Goal: Feedback & Contribution: Contribute content

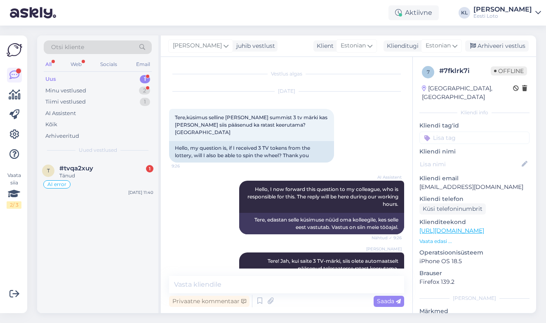
scroll to position [45, 0]
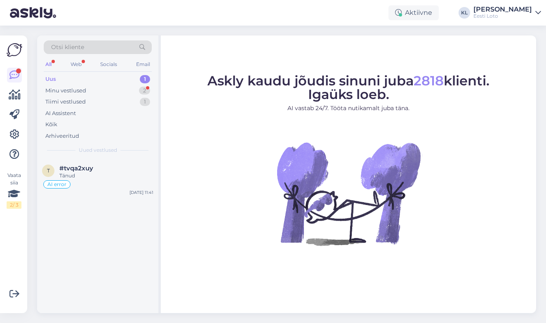
click at [101, 79] on div "Uus 1" at bounding box center [98, 79] width 108 height 12
click at [102, 97] on div "Tiimi vestlused 1" at bounding box center [98, 102] width 108 height 12
click at [102, 89] on div "Minu vestlused 2" at bounding box center [98, 91] width 108 height 12
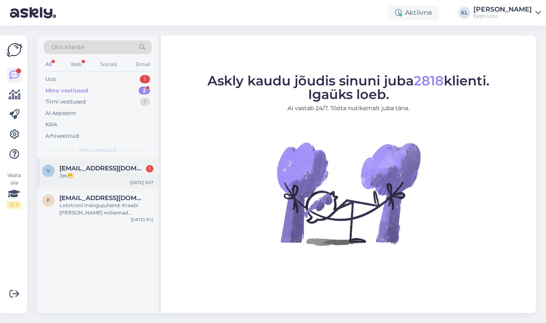
click at [93, 167] on span "[EMAIL_ADDRESS][DOMAIN_NAME]" at bounding box center [102, 168] width 86 height 7
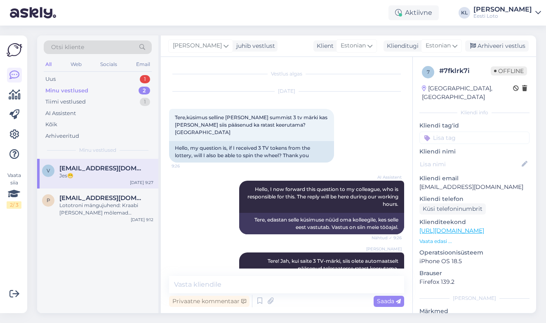
scroll to position [46, 0]
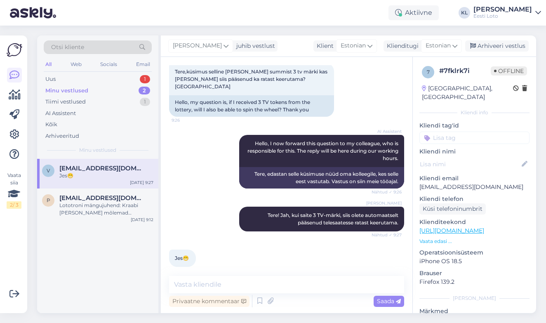
click at [459, 132] on input at bounding box center [474, 138] width 110 height 12
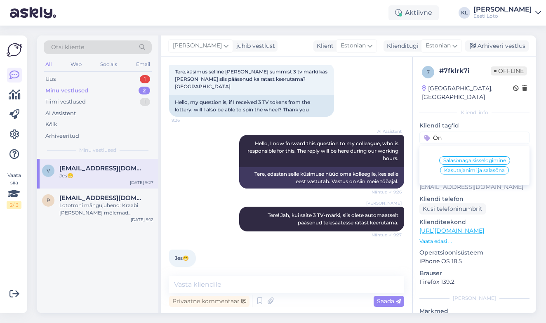
type input "Õnn"
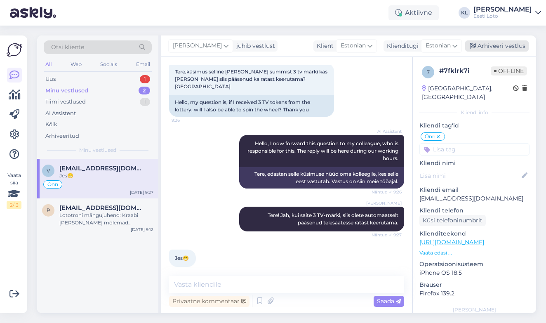
click at [492, 46] on div "Arhiveeri vestlus" at bounding box center [497, 45] width 64 height 11
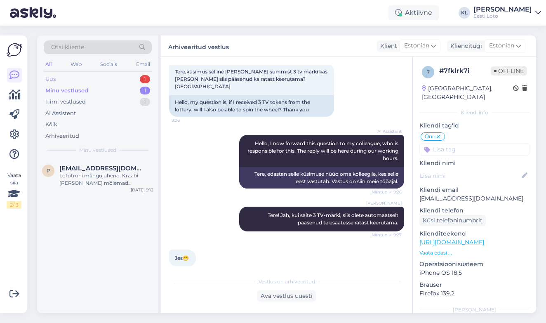
click at [118, 79] on div "Uus 1" at bounding box center [98, 79] width 108 height 12
click at [92, 170] on span "#tvqa2xuy" at bounding box center [76, 168] width 34 height 7
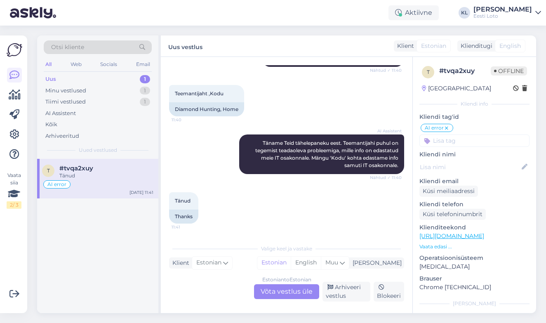
scroll to position [139, 0]
click at [339, 292] on div "Arhiveeri vestlus" at bounding box center [347, 292] width 48 height 20
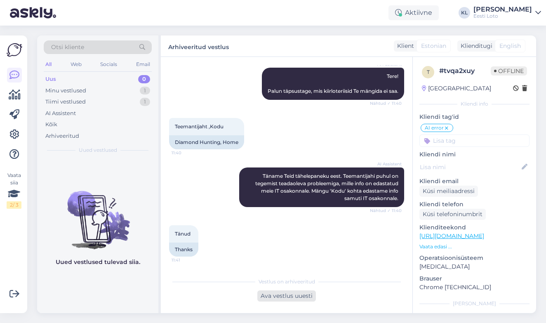
click at [285, 293] on div "Ava vestlus uuesti" at bounding box center [286, 295] width 59 height 11
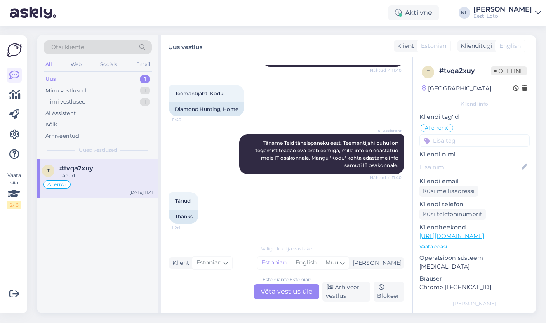
click at [296, 291] on div "Estonian to Estonian Võta vestlus üle" at bounding box center [286, 291] width 65 height 15
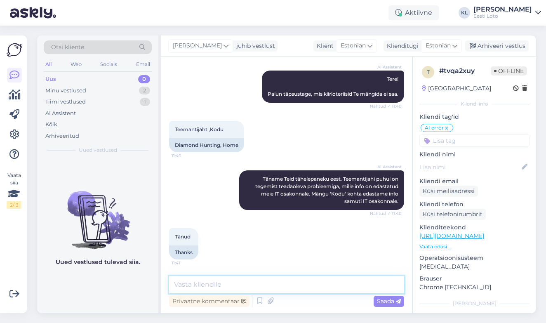
click at [264, 285] on textarea at bounding box center [286, 284] width 235 height 17
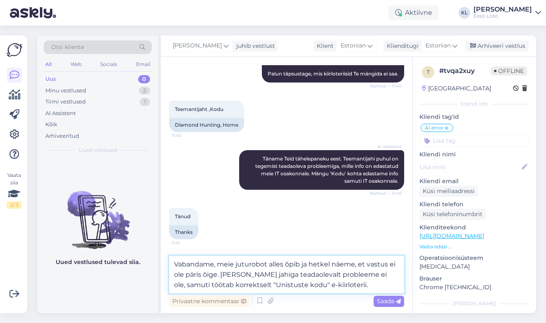
type textarea "Vabandame, meie juturobot alles õpib ja hetkel näeme, et vastus ei ole päris õi…"
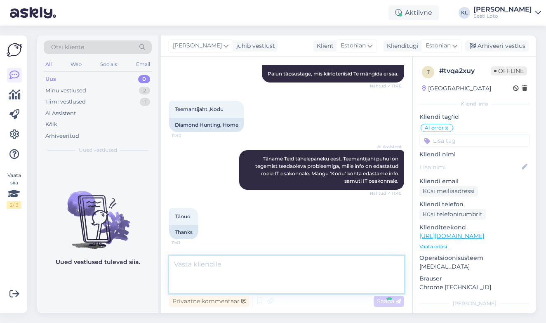
scroll to position [160, 0]
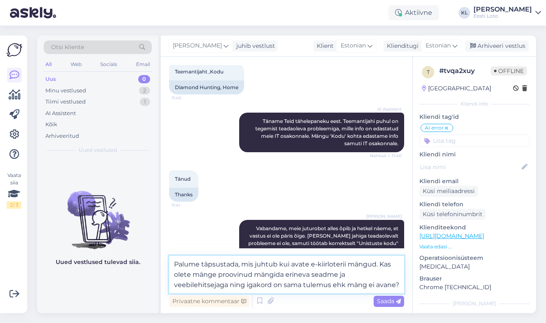
type textarea "Palume täpsustada, mis juhtub kui avate e-kiirloterii mängud. Kas olete mänge p…"
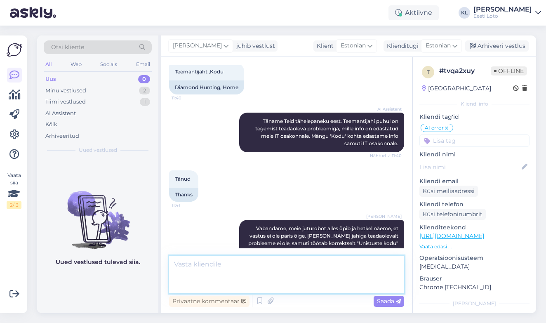
scroll to position [218, 0]
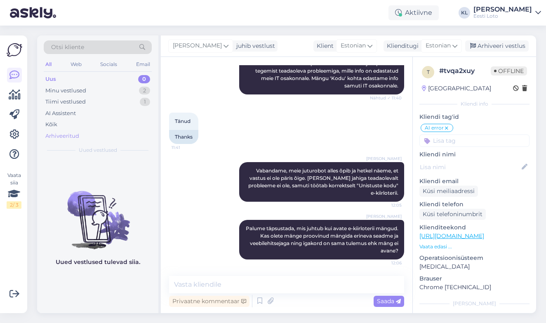
click at [67, 133] on div "Arhiveeritud" at bounding box center [62, 136] width 34 height 8
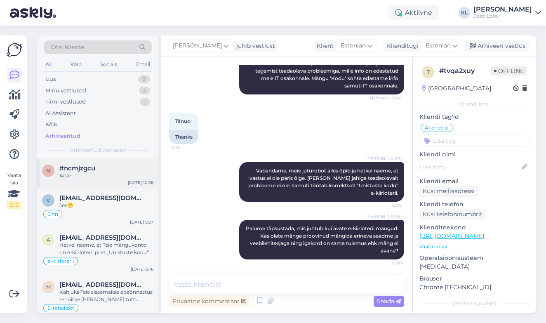
click at [75, 172] on div "Aitäh" at bounding box center [106, 175] width 94 height 7
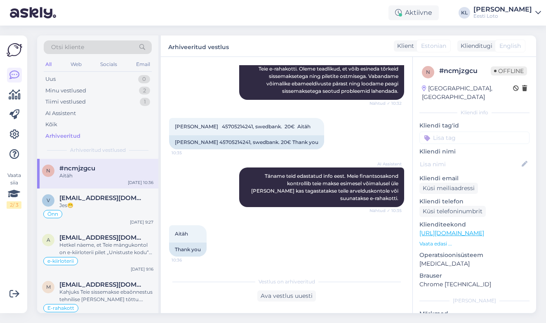
scroll to position [165, 0]
click at [83, 209] on div "Õnn" at bounding box center [97, 214] width 111 height 10
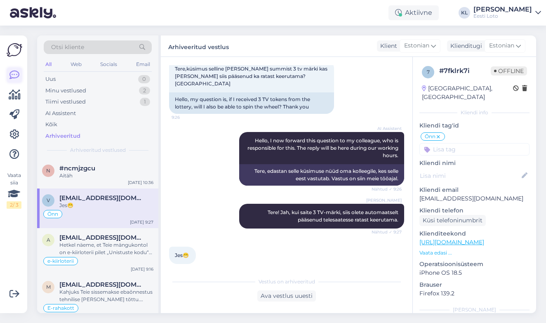
click at [14, 72] on icon at bounding box center [14, 75] width 10 height 10
click at [12, 131] on icon at bounding box center [14, 135] width 10 height 10
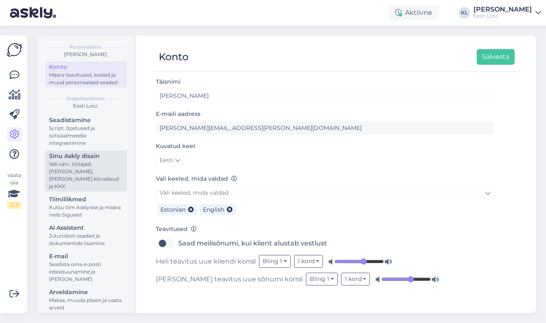
scroll to position [24, 0]
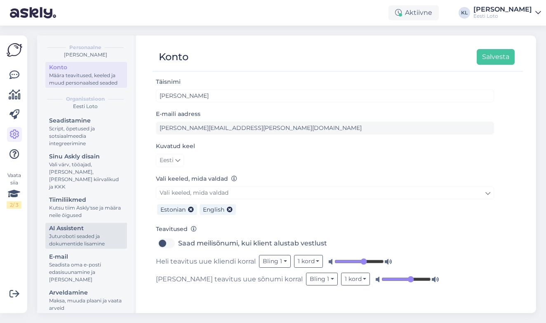
click at [73, 224] on div "AI Assistent" at bounding box center [86, 228] width 74 height 9
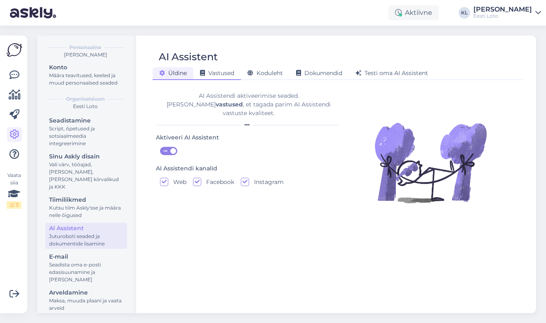
click at [219, 70] on span "Vastused" at bounding box center [217, 72] width 34 height 7
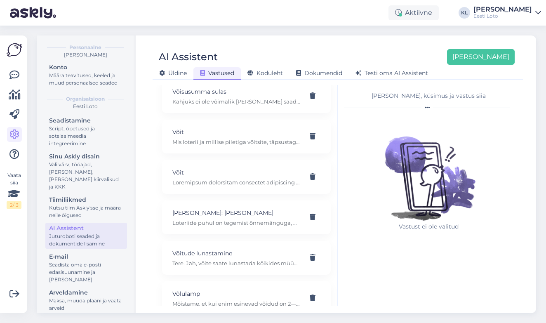
scroll to position [6667, 0]
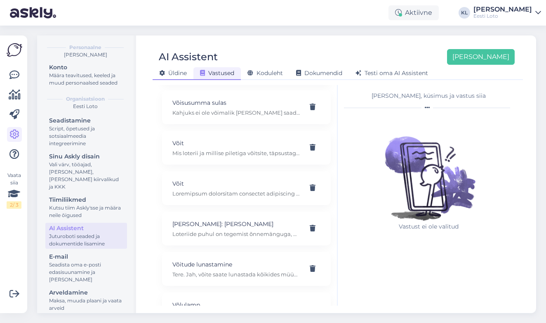
click at [181, 68] on div "Üldine" at bounding box center [173, 73] width 41 height 13
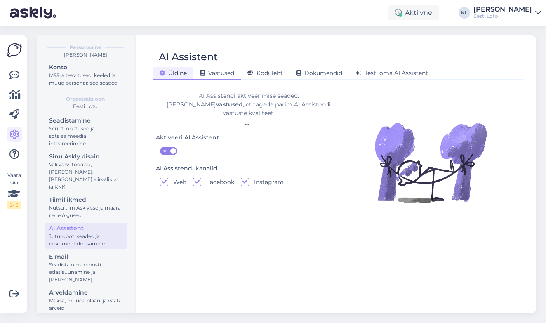
click at [229, 73] on span "Vastused" at bounding box center [217, 72] width 34 height 7
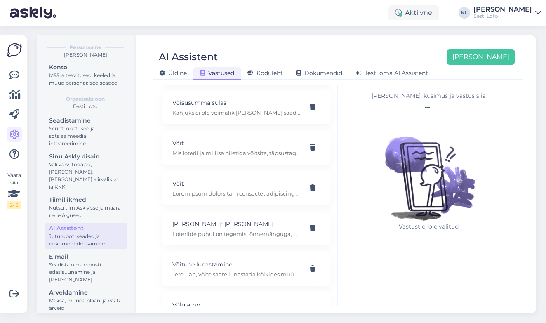
click at [445, 97] on div "[PERSON_NAME], küsimus ja vastus siia" at bounding box center [429, 96] width 170 height 9
click at [252, 171] on div "Võit" at bounding box center [246, 188] width 169 height 34
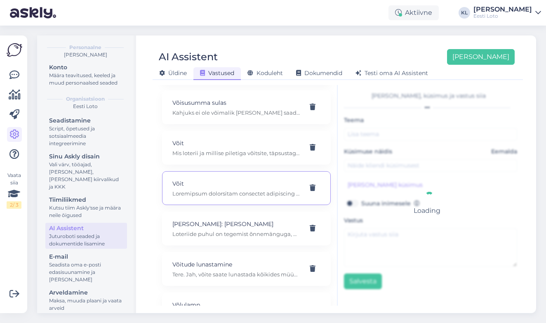
type input "Võit"
type input "mis saab võidust kui minuga midagi juhtub ja ma ei saa teha avaldust"
type textarea "Loremipsum dolorsitam consectet adipiscing elitseddo eiusmod temporin utlabo et…"
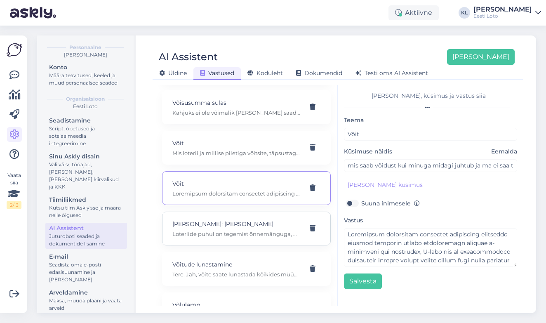
click at [233, 230] on p "Loteriide puhul on tegemist õnnemänguga, milles võitmine on juhuslik ega saa ku…" at bounding box center [236, 233] width 128 height 7
type input "[PERSON_NAME]: [PERSON_NAME]"
type input "Miks ma [PERSON_NAME]?"
type textarea "Loteriide puhul on tegemist õnnemänguga, milles võitmine on juhuslik ega saa ku…"
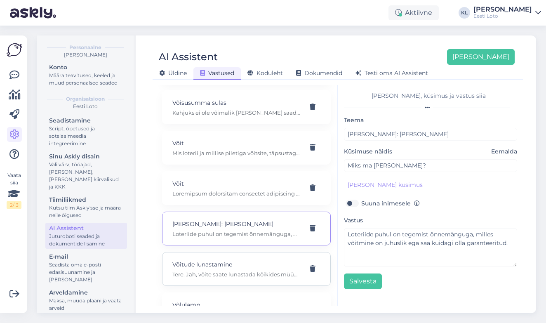
click at [230, 260] on p "Võitude lunastamine" at bounding box center [236, 264] width 128 height 9
type input "Võitude lunastamine"
type input "kas kullapda kiirloterii piletit saab [PERSON_NAME] vahetada teises poes. Kui o…"
type textarea "Tere. Jah, võite saate lunastada kõikides müügipunktides kus müüakse kiirloteri…"
click at [219, 292] on div "Võlulamp Mõistame, et kui enim esinevad võidud on 2—30 eurosed, võib [PERSON_NA…" at bounding box center [246, 309] width 169 height 34
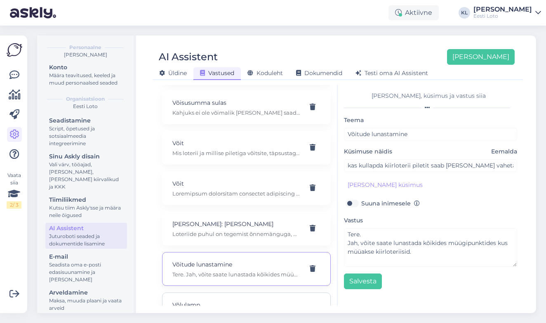
type input "Võlulamp"
type input "Kas võlulambis on üldse võimalik [PERSON_NAME] 20000?"
type textarea "Mõistame, et kui enim esinevad võidud on 2—30 eurosed, võib [PERSON_NAME], et s…"
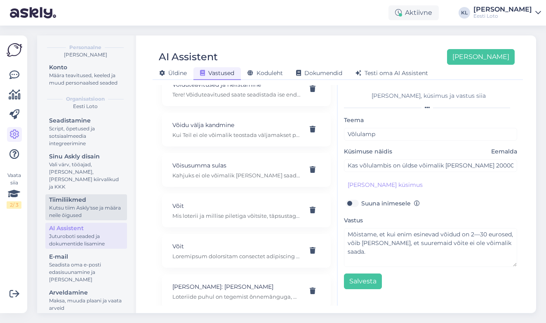
scroll to position [6601, 0]
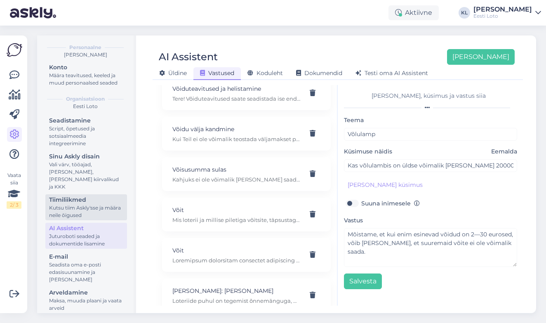
click at [108, 195] on div "Tiimiliikmed" at bounding box center [86, 199] width 74 height 9
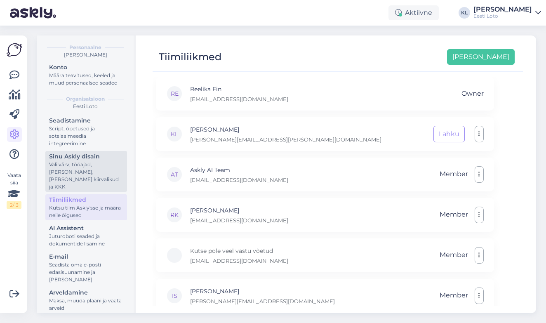
click at [87, 162] on div "Vali värv, tööajad, [PERSON_NAME], [PERSON_NAME] kiirvalikud ja KKK" at bounding box center [86, 176] width 74 height 30
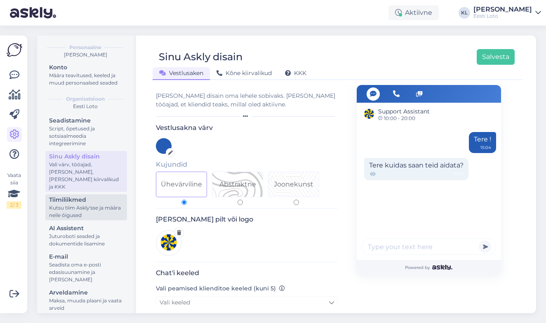
click at [83, 204] on div "Kutsu tiim Askly'sse ja määra neile õigused" at bounding box center [86, 211] width 74 height 15
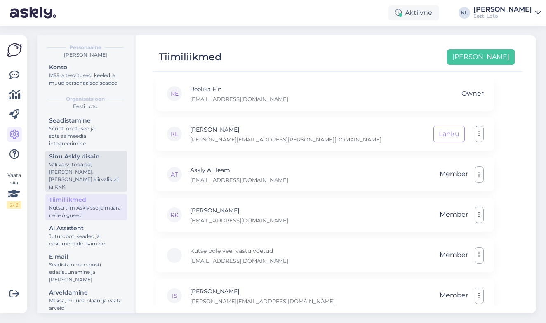
click at [82, 168] on div "Vali värv, tööajad, [PERSON_NAME], [PERSON_NAME] kiirvalikud ja KKK" at bounding box center [86, 176] width 74 height 30
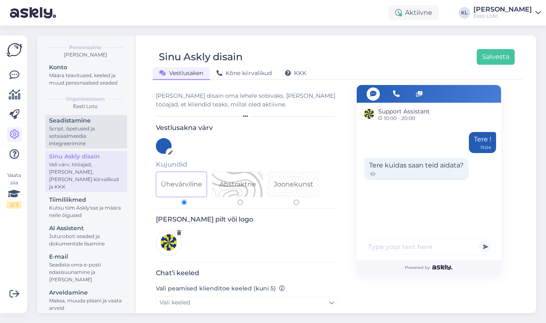
click at [101, 132] on div "Script, õpetused ja sotsiaalmeedia integreerimine" at bounding box center [86, 136] width 74 height 22
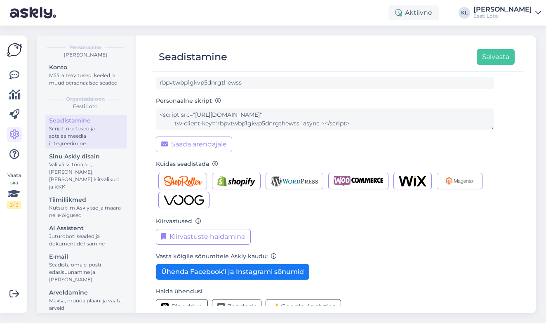
scroll to position [52, 0]
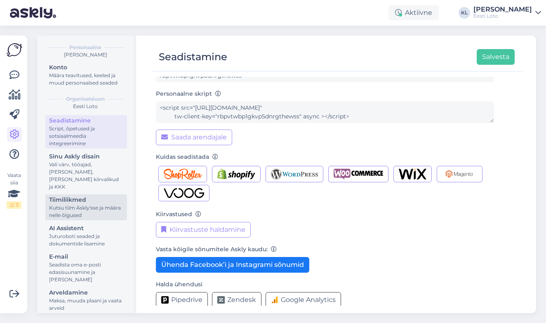
click at [89, 209] on div "Kutsu tiim Askly'sse ja määra neile õigused" at bounding box center [86, 211] width 74 height 15
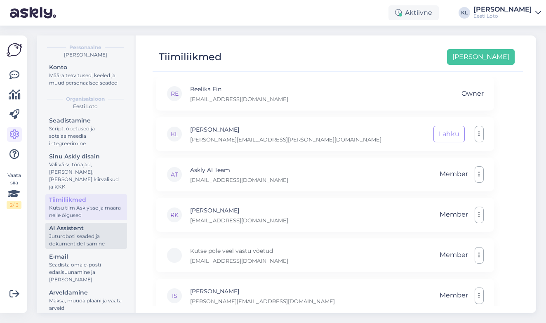
click at [85, 233] on div "Juturoboti seaded ja dokumentide lisamine" at bounding box center [86, 240] width 74 height 15
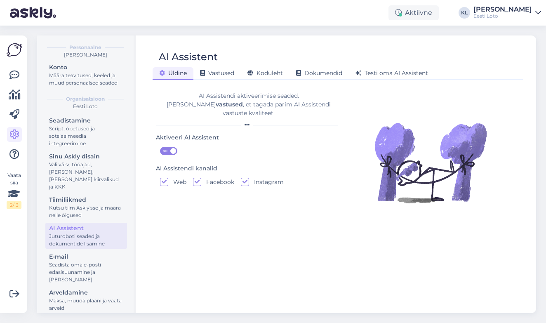
click at [230, 67] on div "[PERSON_NAME] Vastused Koduleht Dokumendid [PERSON_NAME] oma AI Assistent" at bounding box center [334, 72] width 362 height 14
click at [224, 71] on span "Vastused" at bounding box center [217, 72] width 34 height 7
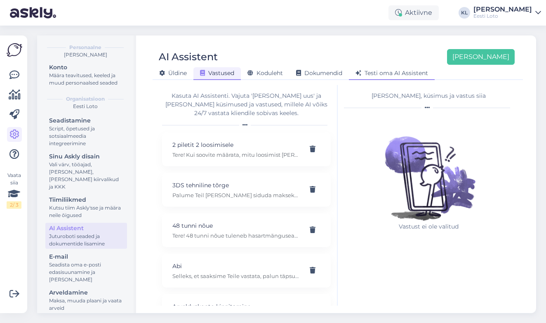
click at [389, 75] on span "Testi oma AI Assistent" at bounding box center [392, 72] width 73 height 7
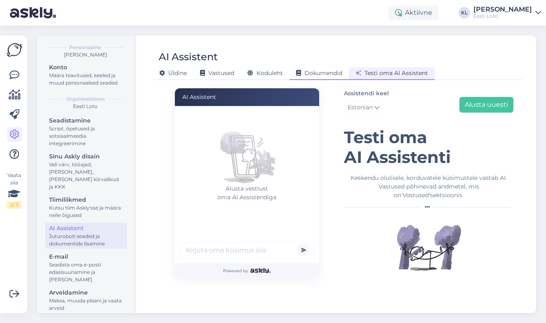
click at [322, 72] on span "Dokumendid" at bounding box center [319, 72] width 46 height 7
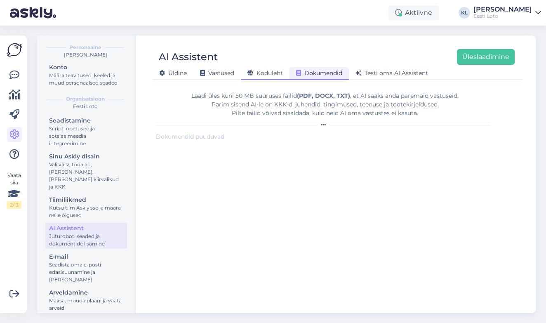
click at [268, 71] on span "Koduleht" at bounding box center [264, 72] width 35 height 7
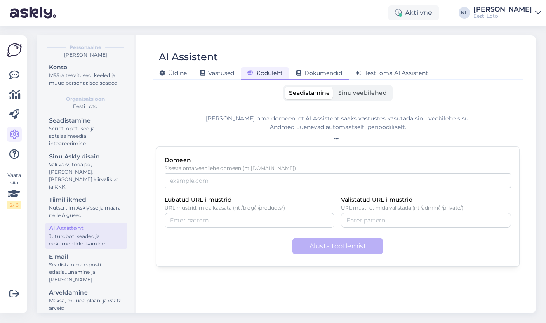
click at [321, 71] on span "Dokumendid" at bounding box center [319, 72] width 46 height 7
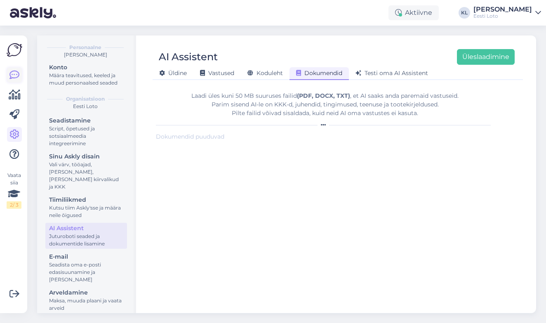
click at [15, 73] on icon at bounding box center [14, 75] width 10 height 10
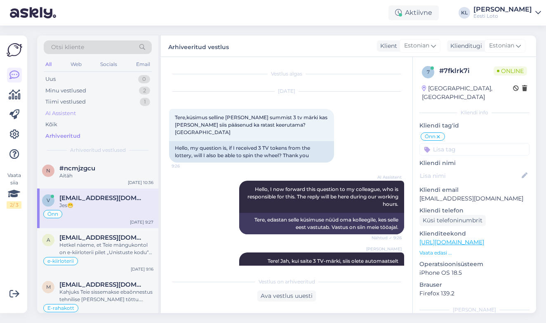
scroll to position [49, 0]
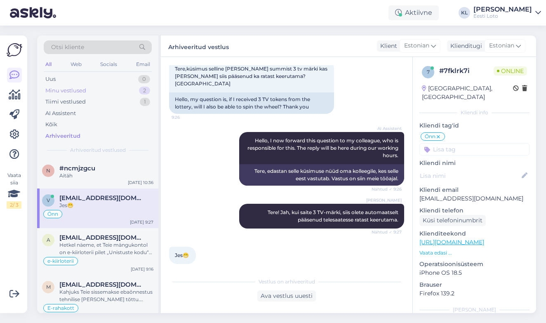
click at [99, 89] on div "Minu vestlused 2" at bounding box center [98, 91] width 108 height 12
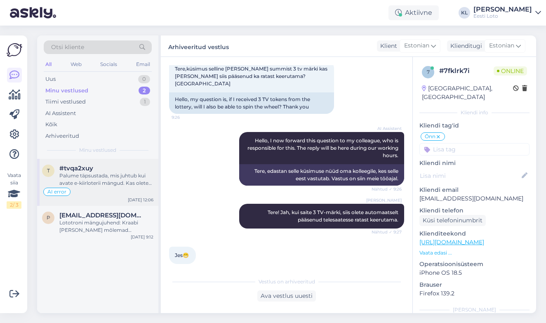
click at [107, 170] on div "#tvqa2xuy" at bounding box center [106, 168] width 94 height 7
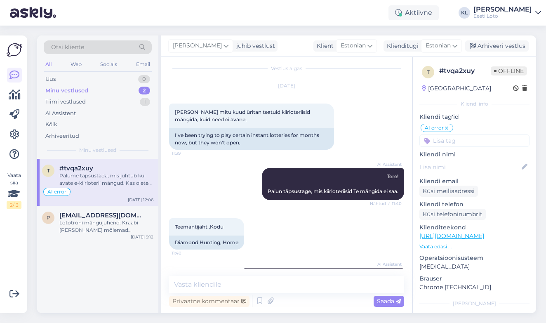
scroll to position [3, 0]
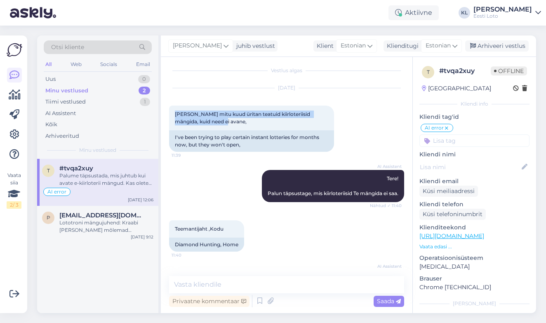
drag, startPoint x: 214, startPoint y: 123, endPoint x: 165, endPoint y: 117, distance: 49.5
click at [165, 117] on div "Vestlus algas [DATE] Juba mitu kuud üritan teatuid kiirloteriisid mängida, kuid…" at bounding box center [287, 185] width 252 height 256
copy span "[PERSON_NAME] mitu kuud üritan teatuid kiirloteriisid mängida, kuid need ei ava…"
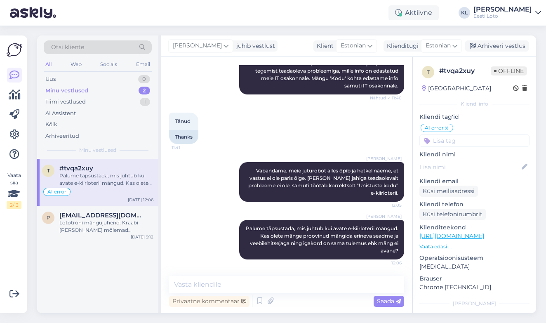
scroll to position [218, 0]
click at [341, 238] on span "Palume täpsustada, mis juhtub kui avate e-kiirloterii mängud. Kas olete mänge p…" at bounding box center [323, 239] width 154 height 28
drag, startPoint x: 266, startPoint y: 227, endPoint x: 400, endPoint y: 255, distance: 136.5
click at [400, 255] on div "[PERSON_NAME] täpsustada, mis juhtub [PERSON_NAME] e-kiirloterii mängud. Kas ol…" at bounding box center [321, 240] width 165 height 40
copy span "Palume täpsustada, mis juhtub kui avate e-kiirloterii mängud. Kas olete mänge p…"
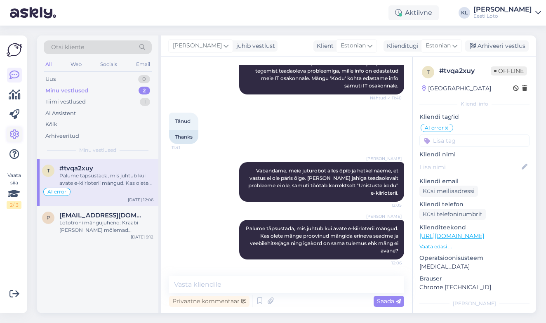
click at [16, 139] on icon at bounding box center [14, 135] width 10 height 10
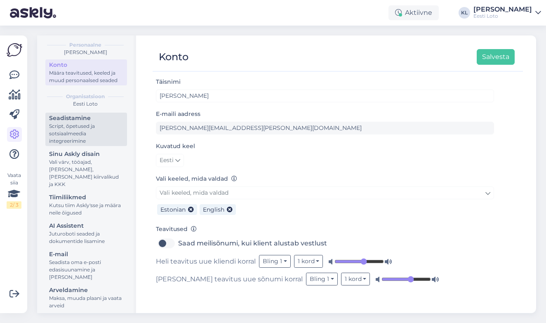
scroll to position [24, 0]
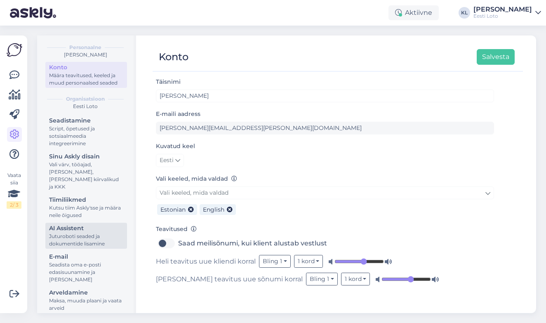
click at [73, 233] on div "Juturoboti seaded ja dokumentide lisamine" at bounding box center [86, 240] width 74 height 15
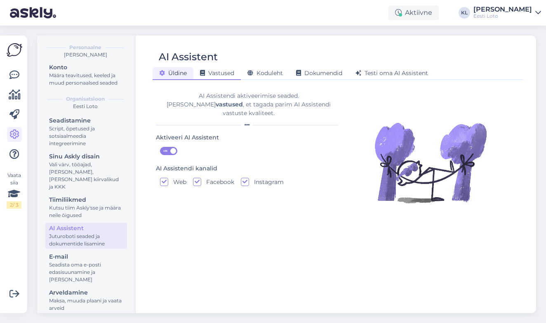
click at [217, 70] on span "Vastused" at bounding box center [217, 72] width 34 height 7
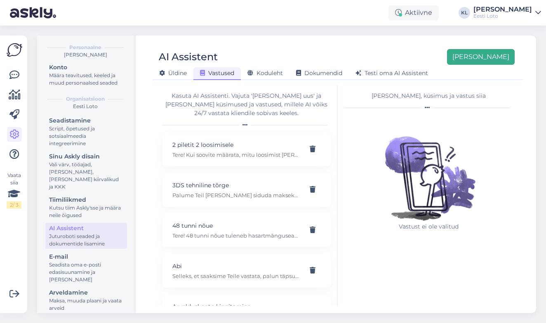
click at [509, 56] on button "[PERSON_NAME]" at bounding box center [481, 57] width 68 height 16
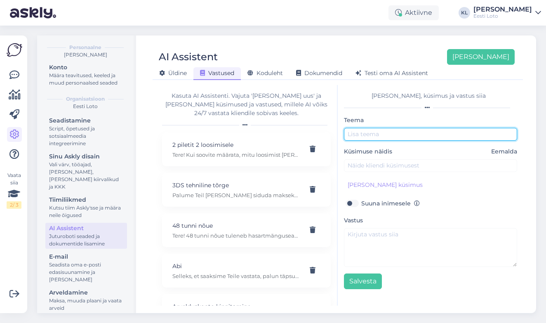
click at [379, 132] on input "text" at bounding box center [430, 134] width 173 height 13
type input "E-kiirloterii"
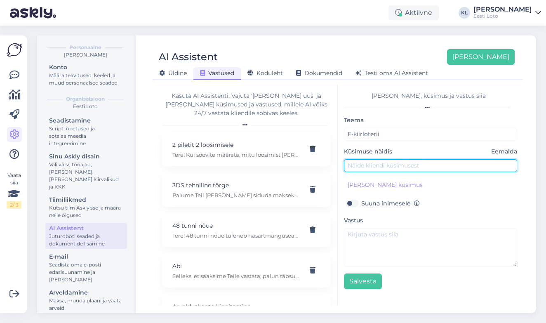
click at [384, 167] on input "text" at bounding box center [430, 165] width 173 height 13
paste input "[PERSON_NAME] mitu kuud üritan teatuid kiirloteriisid mängida, kuid need ei ava…"
click at [422, 166] on input "[PERSON_NAME] mitu kuud üritan teatuid kiirloteriisid mängida, kuid need ei ava…" at bounding box center [430, 165] width 173 height 13
type input "Juba mitu kuud üritan teatuid kiirloteriisid mängida, kuid need ei avane (Teema…"
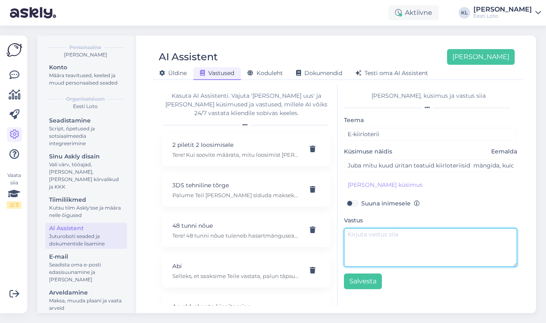
click at [397, 245] on textarea at bounding box center [430, 247] width 173 height 39
paste textarea "E-kiirloteriide mängimisel hetkel tehnilisi probleeme ei ole. Palume täpsustada…"
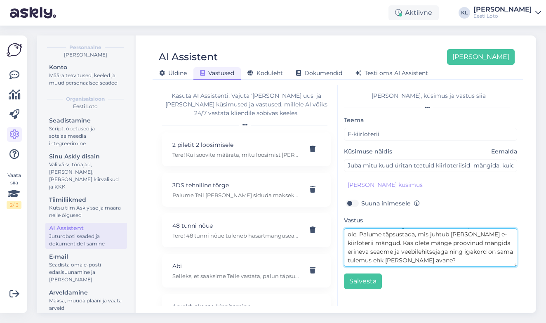
scroll to position [9, 0]
click at [450, 254] on textarea "E-kiirloteriide mängimisel hetkel tehnilisi probleeme ei ole. Palume täpsustada…" at bounding box center [430, 247] width 173 height 39
type textarea "E-kiirloteriide mängimisel hetkel tehnilisi probleeme ei ole. Palume täpsustada…"
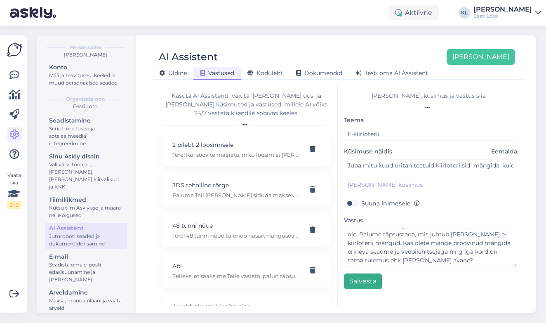
click at [367, 281] on button "Salvesta" at bounding box center [363, 281] width 38 height 16
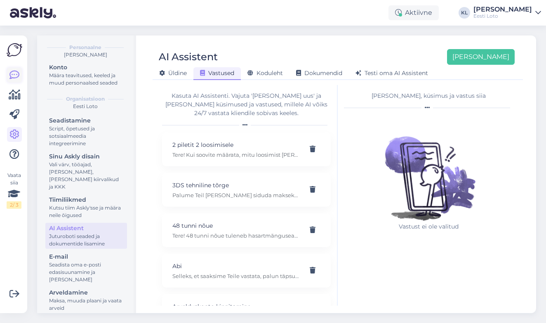
click at [15, 78] on icon at bounding box center [14, 75] width 10 height 10
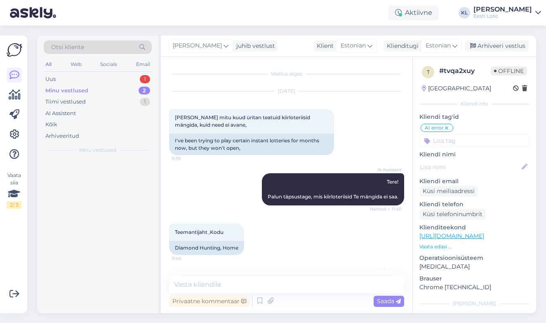
scroll to position [218, 0]
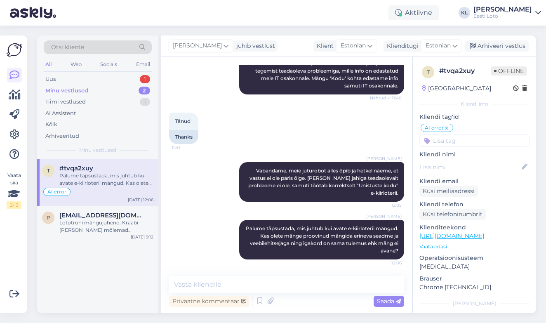
click at [129, 85] on div "Minu vestlused 2" at bounding box center [98, 91] width 108 height 12
click at [495, 44] on div "Arhiveeri vestlus" at bounding box center [497, 45] width 64 height 11
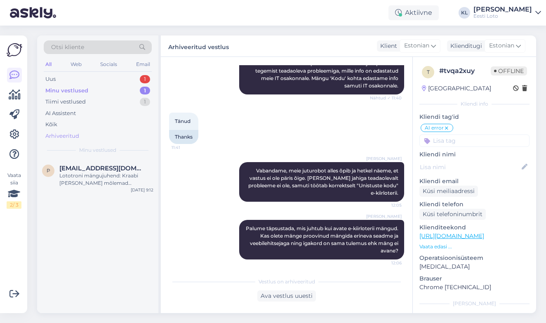
click at [77, 136] on div "Arhiveeritud" at bounding box center [62, 136] width 34 height 8
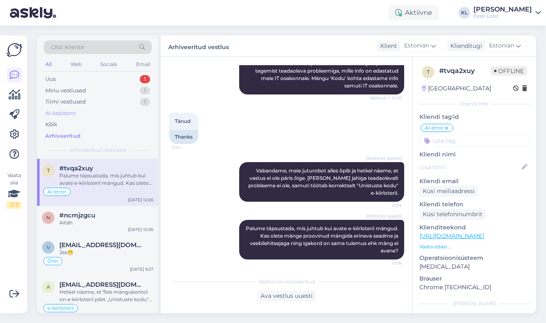
click at [69, 111] on div "AI Assistent" at bounding box center [60, 113] width 31 height 8
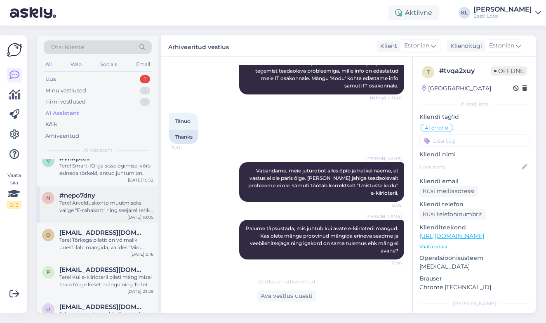
scroll to position [0, 0]
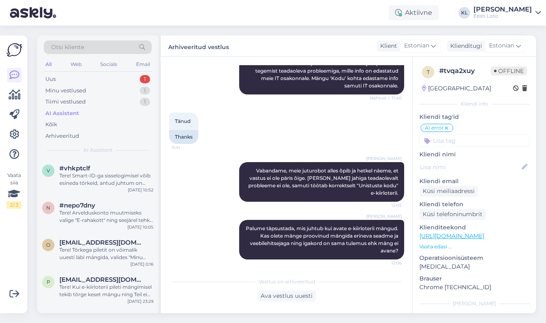
click at [101, 50] on div "Otsi kliente" at bounding box center [98, 47] width 108 height 14
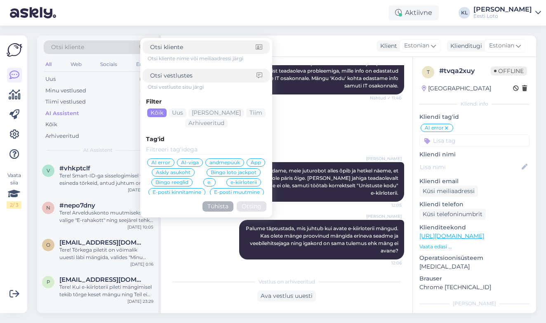
click at [192, 78] on input at bounding box center [203, 75] width 106 height 9
type input "Teemantijaht"
click at [251, 203] on button "Otsing" at bounding box center [252, 206] width 30 height 10
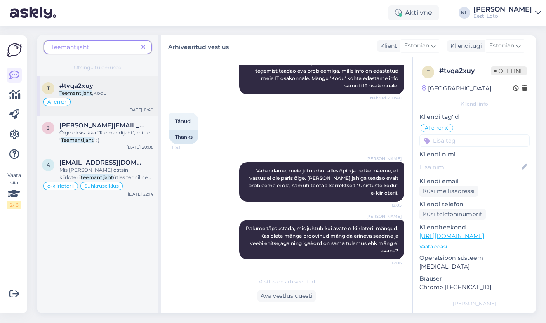
click at [116, 92] on div "Teemantijaht ,Kodu" at bounding box center [106, 92] width 94 height 7
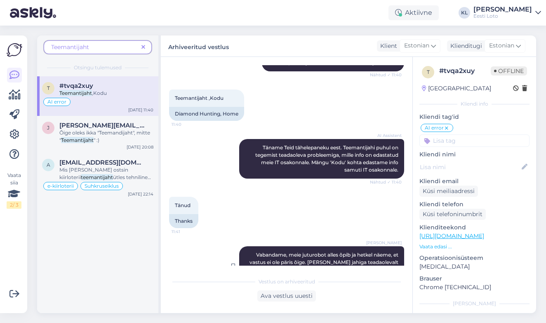
scroll to position [130, 0]
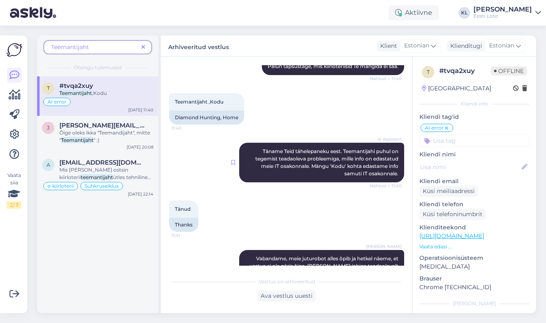
click at [234, 161] on icon at bounding box center [233, 162] width 4 height 5
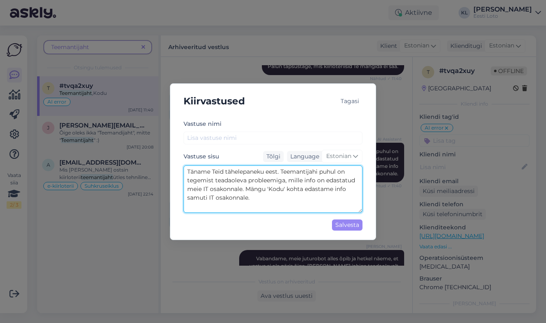
drag, startPoint x: 260, startPoint y: 197, endPoint x: 162, endPoint y: 167, distance: 102.2
click at [162, 167] on div "Kiirvastused Tagasi [PERSON_NAME] nimi Vastuse sisu Tõlgi Language Estonian Tän…" at bounding box center [273, 161] width 546 height 323
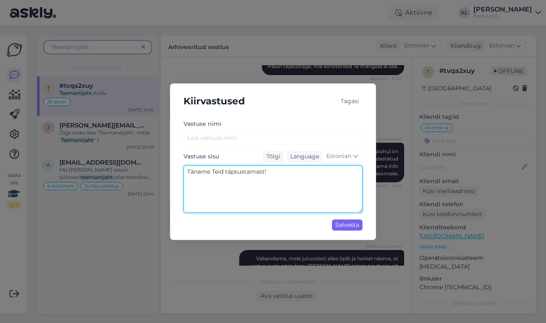
type textarea "Täname Teid täpsustamast!"
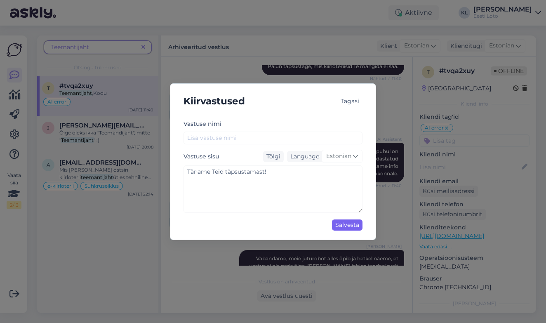
click at [344, 226] on div "Salvesta" at bounding box center [347, 224] width 31 height 11
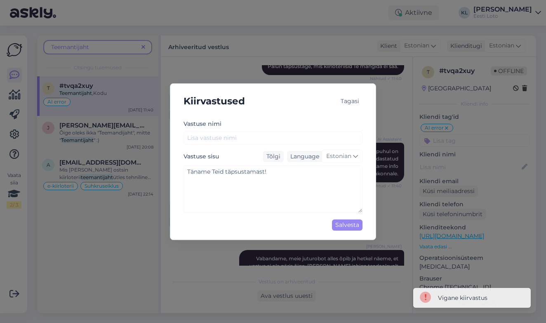
click at [345, 104] on div "Tagasi" at bounding box center [349, 101] width 25 height 11
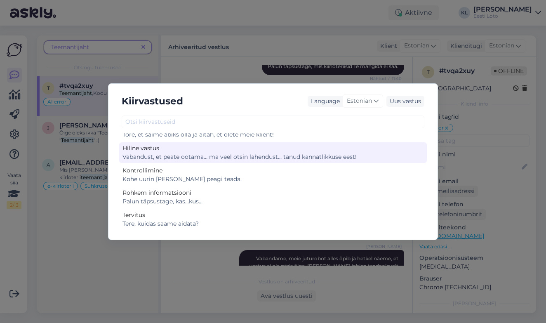
scroll to position [37, 0]
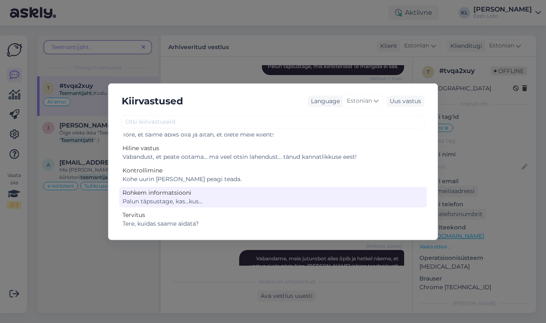
click at [180, 191] on div "Rohkem informatsiooni" at bounding box center [272, 192] width 301 height 9
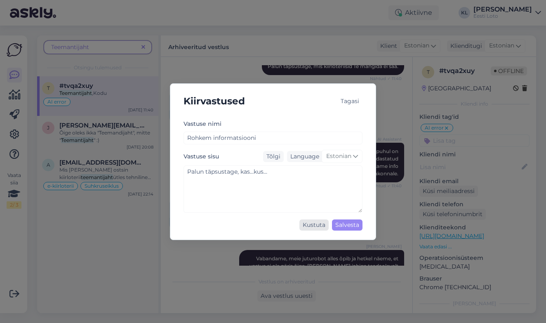
click at [320, 223] on div "Kustuta" at bounding box center [313, 224] width 29 height 11
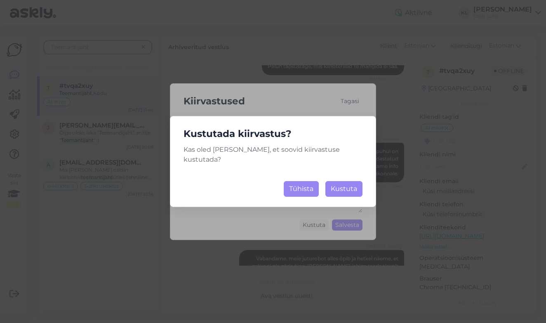
click at [306, 184] on button "Tühista" at bounding box center [301, 189] width 35 height 16
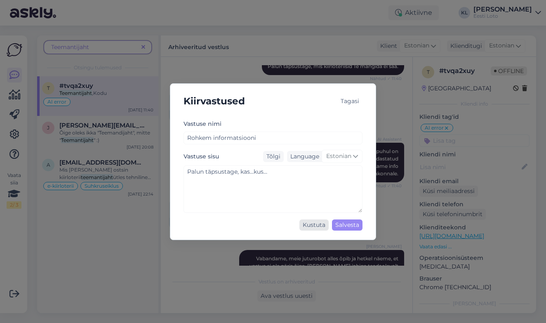
click at [316, 226] on div "Kustuta" at bounding box center [313, 224] width 29 height 11
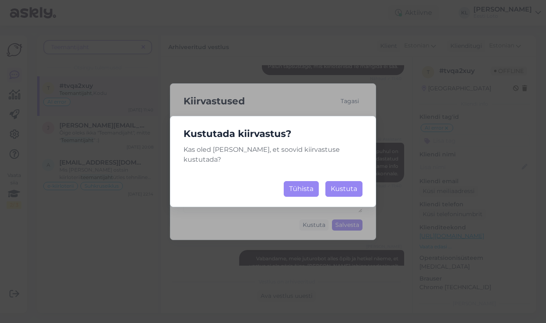
click at [312, 186] on button "Tühista" at bounding box center [301, 189] width 35 height 16
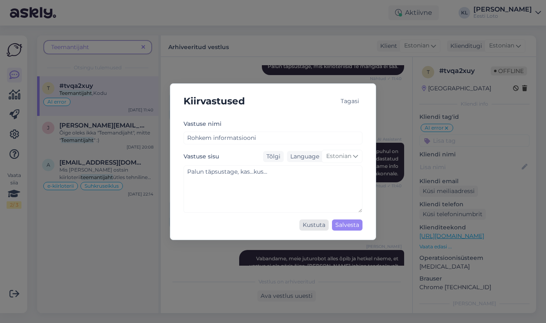
click at [320, 224] on div "Kustuta" at bounding box center [313, 224] width 29 height 11
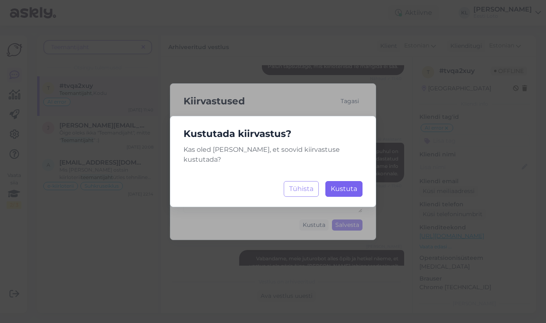
click at [348, 185] on span "Kustuta" at bounding box center [344, 189] width 26 height 8
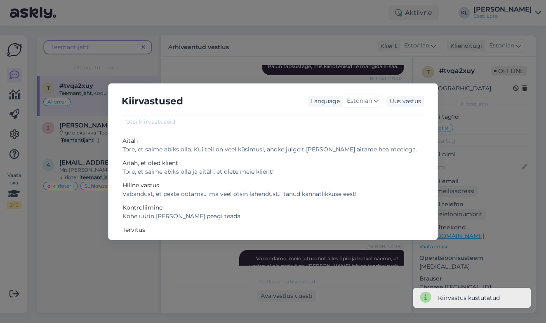
click at [209, 66] on div "Kiirvastused Language Estonian Uus vastus Aitäh Tore, et saime abiks olla. Kui …" at bounding box center [273, 161] width 546 height 323
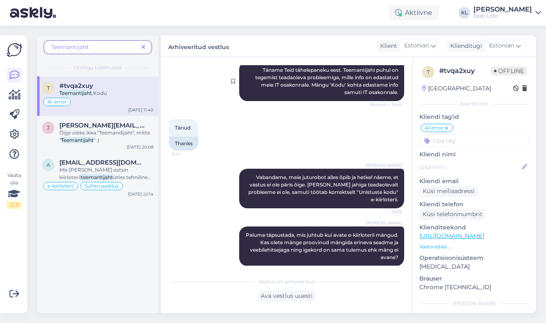
scroll to position [215, 0]
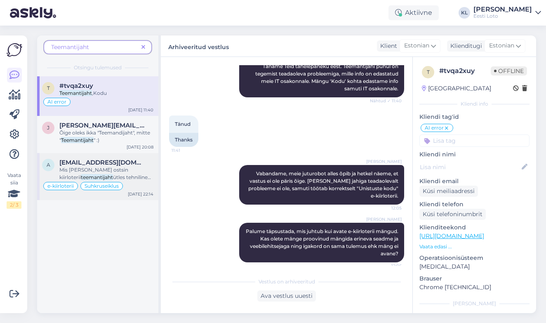
click at [113, 171] on span "Mis [PERSON_NAME] ostsin kiirloterii" at bounding box center [93, 174] width 69 height 14
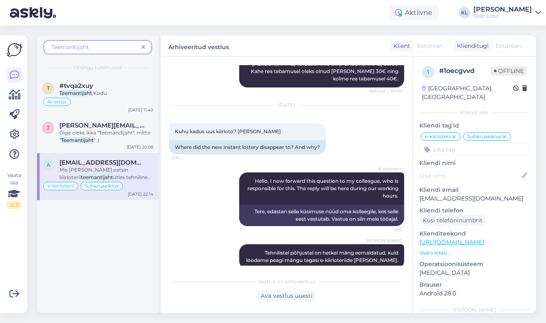
scroll to position [797, 0]
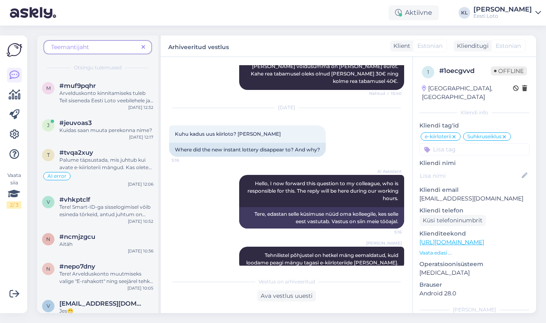
click at [144, 46] on icon at bounding box center [143, 48] width 4 height 6
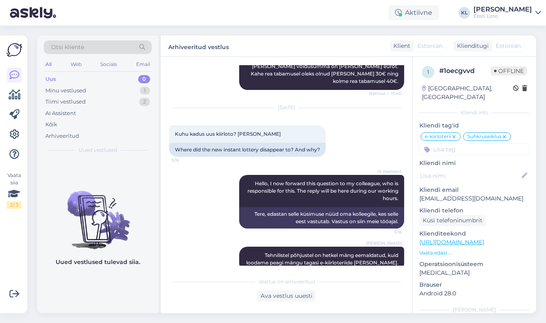
click at [114, 46] on div "Otsi kliente" at bounding box center [98, 47] width 108 height 14
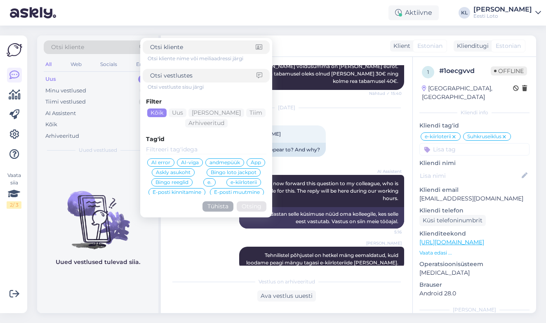
click at [188, 79] on input at bounding box center [203, 75] width 106 height 9
type input "U"
type input "stuudimängu"
click at [252, 206] on button "Otsing" at bounding box center [252, 206] width 30 height 10
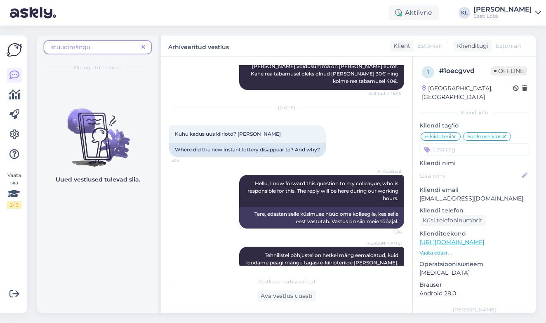
click at [133, 49] on span "stuudimängu" at bounding box center [94, 47] width 87 height 9
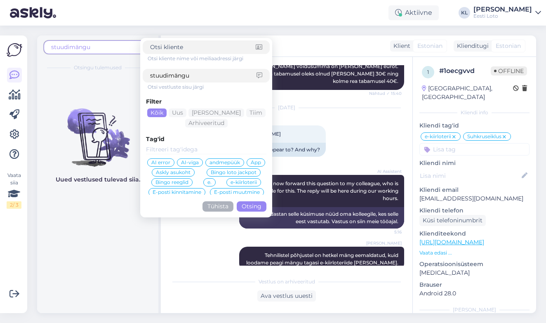
click at [169, 77] on input "stuudimängu" at bounding box center [203, 75] width 106 height 9
type input "stuudiomängu"
click at [248, 203] on button "Otsing" at bounding box center [252, 206] width 30 height 10
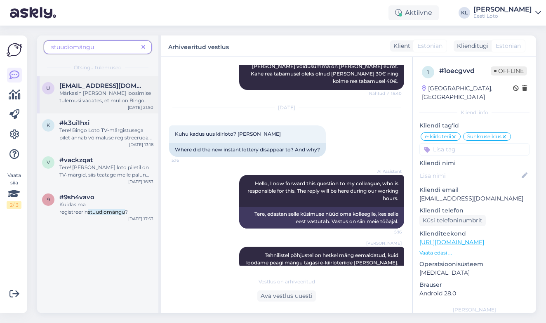
click at [118, 92] on span "Märkasin [PERSON_NAME] loosimise tulemusi vadates, et mul on Bingo loto" at bounding box center [105, 100] width 92 height 21
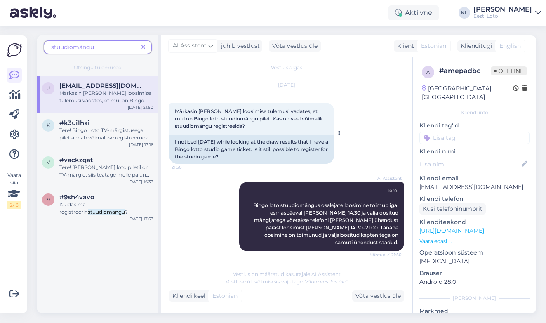
scroll to position [5, 0]
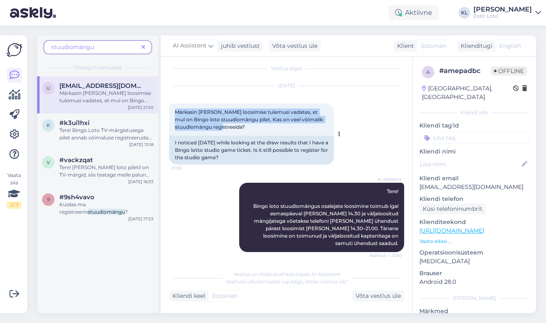
drag, startPoint x: 212, startPoint y: 128, endPoint x: 172, endPoint y: 111, distance: 44.4
click at [172, 111] on div "Märkasin [PERSON_NAME] loosimise tulemusi vadates, et mul on Bingo loto stuudio…" at bounding box center [251, 120] width 165 height 32
copy span "Märkasin [PERSON_NAME] loosimise tulemusi vadates, et mul on Bingo loto stuudio…"
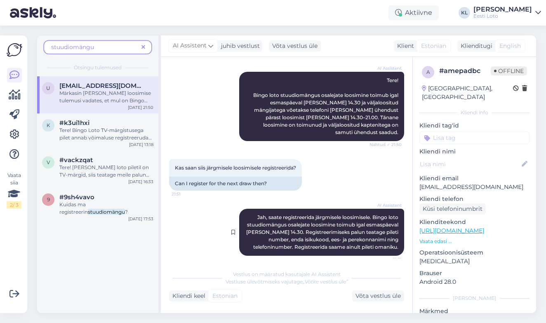
scroll to position [115, 0]
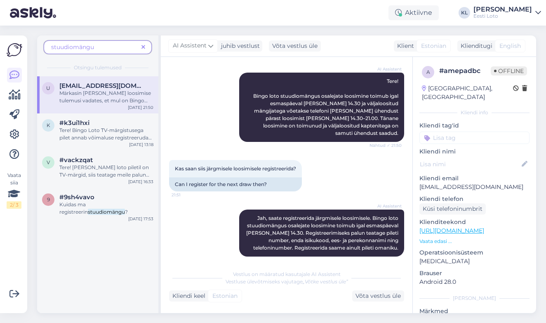
click at [466, 132] on input at bounding box center [474, 138] width 110 height 12
type input "AI-viga"
click at [476, 158] on span "AI-viga" at bounding box center [475, 160] width 18 height 5
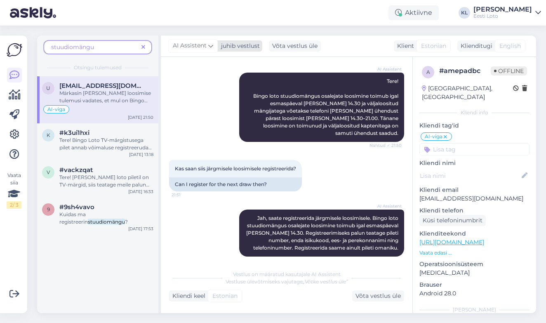
click at [203, 47] on span "AI Assistent" at bounding box center [190, 45] width 34 height 9
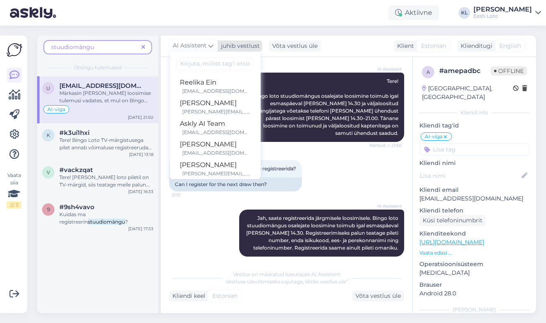
click at [233, 46] on div "juhib vestlust" at bounding box center [239, 46] width 42 height 9
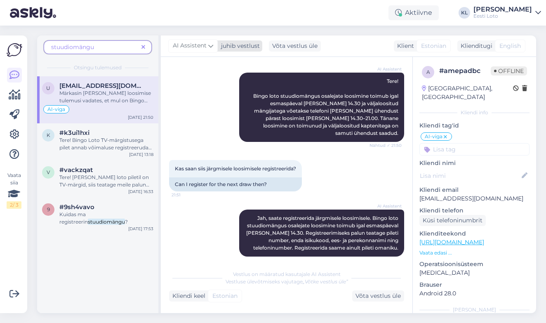
click at [235, 46] on div "juhib vestlust" at bounding box center [239, 46] width 42 height 9
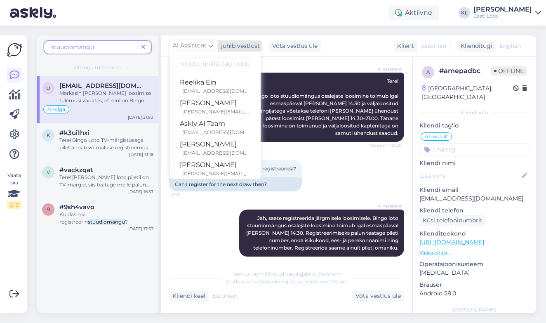
click at [235, 46] on div "juhib vestlust" at bounding box center [239, 46] width 42 height 9
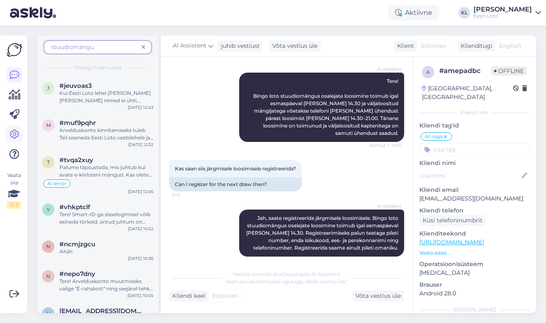
click at [17, 133] on icon at bounding box center [14, 135] width 10 height 10
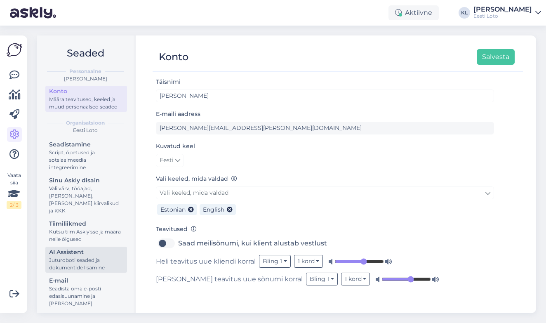
click at [59, 257] on div "Juturoboti seaded ja dokumentide lisamine" at bounding box center [86, 264] width 74 height 15
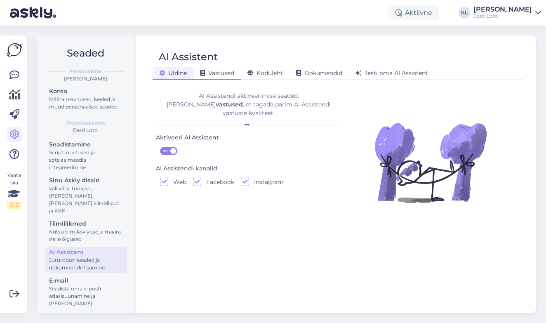
click at [223, 71] on span "Vastused" at bounding box center [217, 72] width 34 height 7
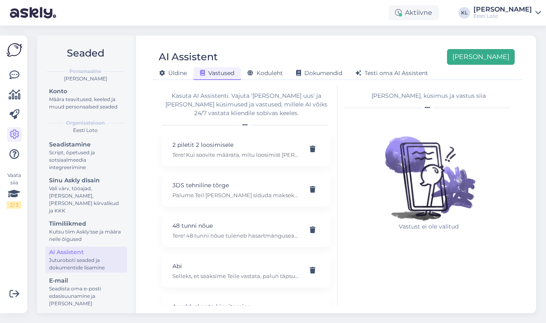
click at [504, 57] on button "[PERSON_NAME]" at bounding box center [481, 57] width 68 height 16
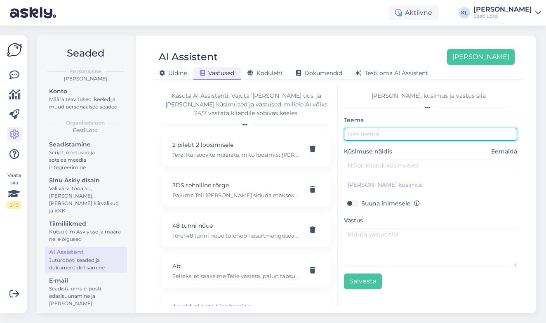
click at [374, 134] on input "text" at bounding box center [430, 134] width 173 height 13
type input "Stuudiomängu kandideerimine"
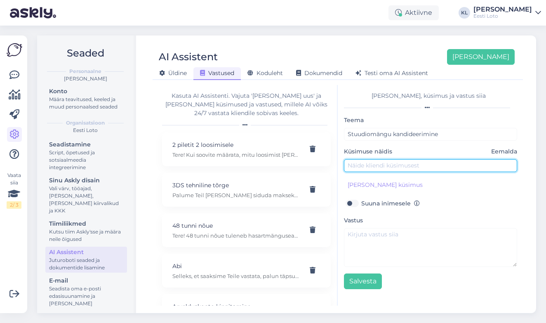
click at [381, 165] on input "text" at bounding box center [430, 165] width 173 height 13
paste input "Märkasin [PERSON_NAME] loosimise tulemusi vadates, et mul on Bingo loto stuudio…"
type input "Märkasin [PERSON_NAME] loosimise tulemusi vadates, et mul on Bingo loto stuudio…"
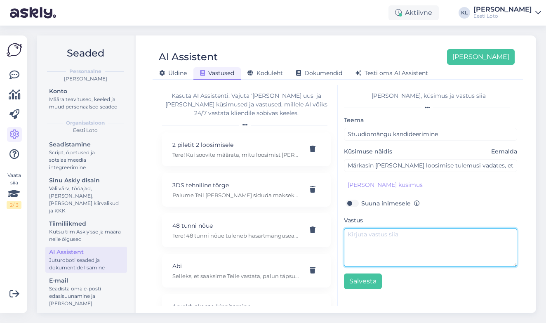
click at [365, 235] on textarea at bounding box center [430, 247] width 173 height 39
paste textarea "Kui soovite osaleda stuudiomängu loosimises (seda saab teha vastavalt reeglitel…"
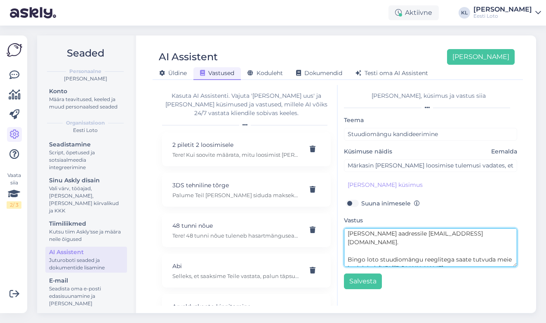
scroll to position [52, 0]
type textarea "Kui soovite osaleda stuudiomängu loosimises (seda saab teha vastavalt reeglitel…"
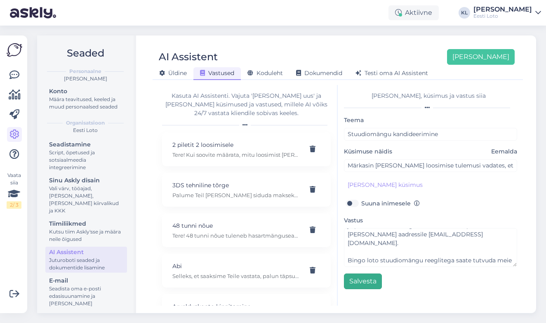
click at [362, 283] on button "Salvesta" at bounding box center [363, 281] width 38 height 16
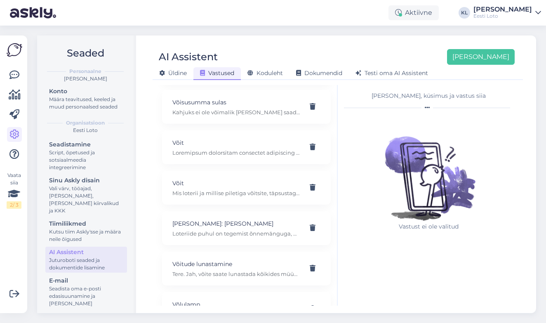
scroll to position [6748, 0]
click at [248, 300] on p "Võlulamp" at bounding box center [236, 304] width 128 height 9
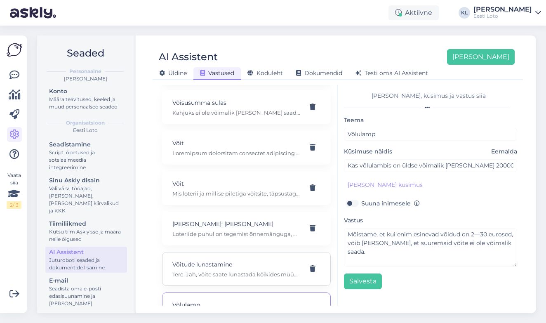
click at [226, 260] on p "Võitude lunastamine" at bounding box center [236, 264] width 128 height 9
type input "Võitude lunastamine"
type input "kas kullapda kiirloterii piletit saab [PERSON_NAME] vahetada teises poes. Kui o…"
type textarea "Tere. Jah, võite saate lunastada kõikides müügipunktides kus müüakse kiirloteri…"
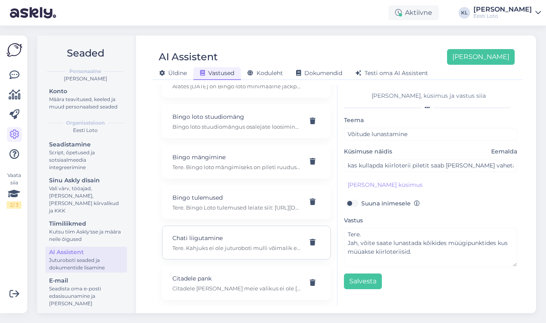
scroll to position [384, 0]
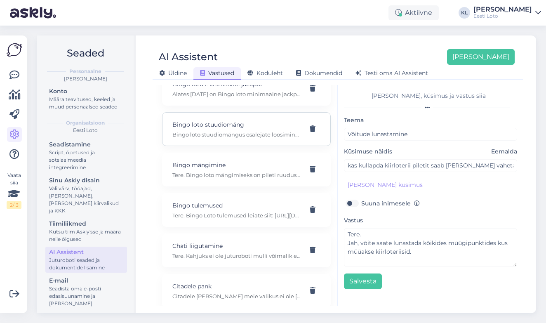
click at [244, 141] on div "Bingo loto stuudiomäng Bingo loto stuudiomängus osalejate loosimine toimub igal…" at bounding box center [246, 129] width 169 height 34
type input "Bingo loto stuudiomäng"
type input "kes on saanud Tv [PERSON_NAME] Bingo lotos?"
type textarea "Bingo loto stuudiomängus osalejate loosimine toimub igal esmaspäeval [PERSON_NA…"
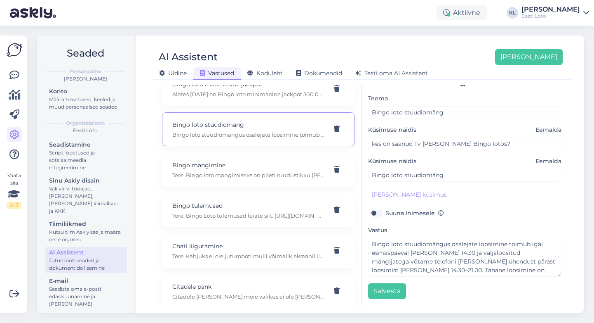
scroll to position [0, 0]
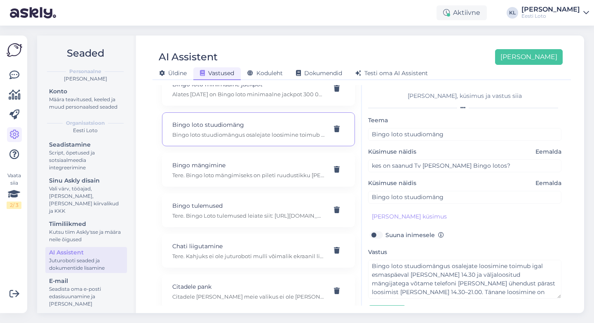
click at [386, 234] on label "Suuna inimesele" at bounding box center [415, 234] width 59 height 11
click at [374, 234] on input "Suuna inimesele" at bounding box center [376, 234] width 16 height 11
checkbox input "true"
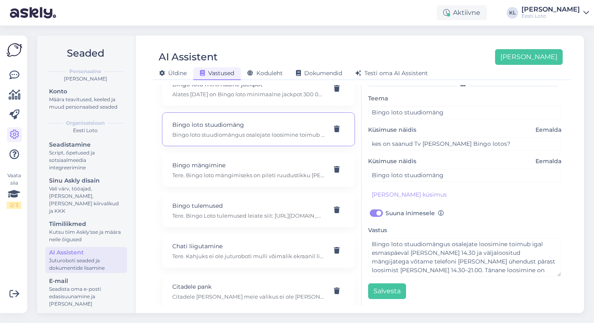
scroll to position [22, 0]
click at [385, 290] on button "Salvesta" at bounding box center [387, 291] width 38 height 16
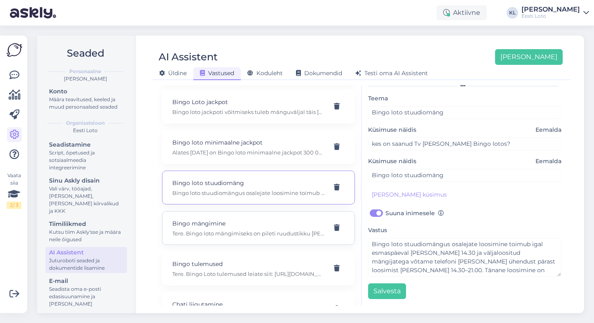
scroll to position [325, 0]
click at [267, 138] on p "Bingo loto minimaalne jackpot" at bounding box center [248, 142] width 153 height 9
type input "Bingo loto minimaalne jackpot"
type input "kas 300 000 on uus bingo jackbot"
checkbox input "false"
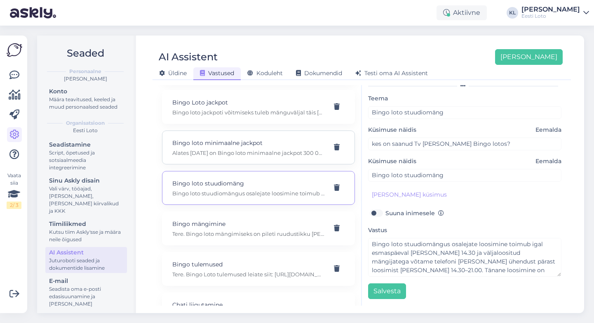
type textarea "Alates [DATE] on Bingo loto minimaalne jackpot 300 000 eurot. Niipea, kui jackp…"
type input "eile lotosaates oli et [DATE] on jackpot minimaalne,kas siis sellest minimaalse…"
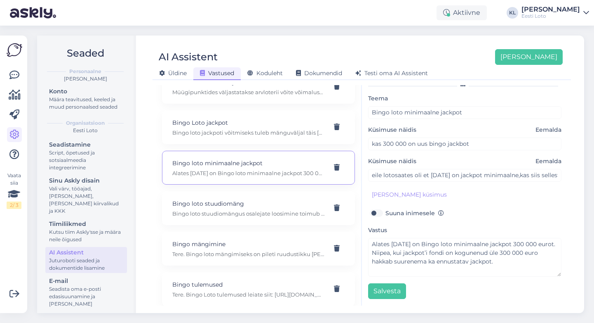
scroll to position [306, 0]
click at [259, 198] on p "Bingo loto stuudiomäng" at bounding box center [248, 202] width 153 height 9
type input "Bingo loto stuudiomäng"
type input "kes on saanud Tv [PERSON_NAME] Bingo lotos?"
checkbox input "true"
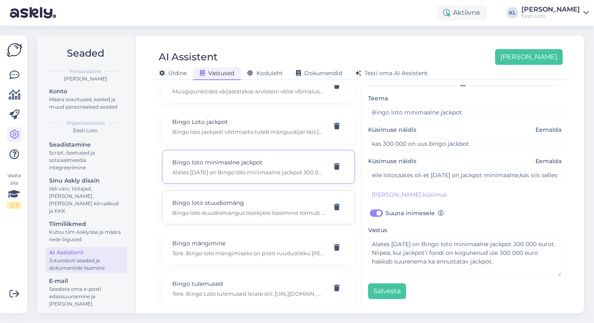
type textarea "Bingo loto stuudiomängus osalejate loosimine toimub igal esmaspäeval [PERSON_NA…"
type input "Bingo loto stuudiomäng"
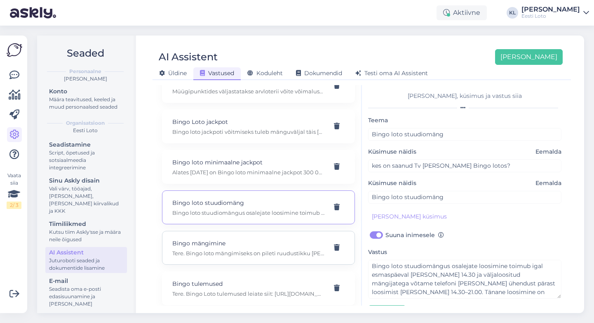
scroll to position [342, 0]
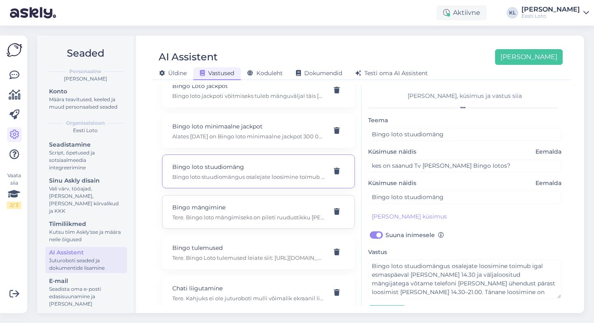
click at [266, 203] on p "Bingo mängimine" at bounding box center [248, 207] width 153 height 9
type input "Bingo mängimine"
type input "kuidas Bingot mängitakse?"
checkbox input "false"
type textarea "Tere. Bingo loto mängimiseks on pileti ruudustikku [PERSON_NAME] 25 numbrit vah…"
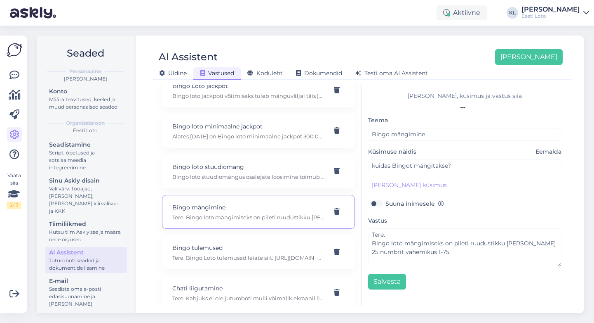
scroll to position [361, 0]
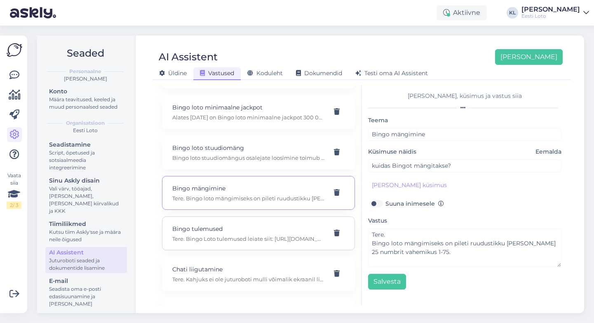
click at [264, 224] on p "Bingo tulemused" at bounding box center [248, 228] width 153 height 9
type input "Bingo tulemused"
type input "kas Bingo tulemusi saaks ka exceli [PERSON_NAME]?"
type textarea "Tere. Bingo Loto tulemused leiate siit: [URL][DOMAIN_NAME]. Kahjuks ei ole tule…"
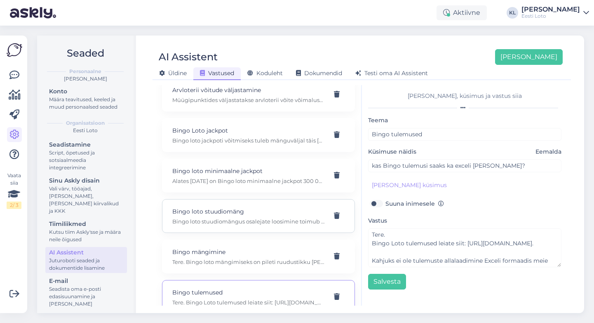
scroll to position [278, 0]
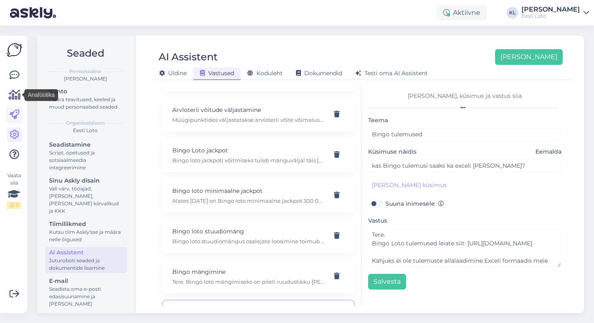
click at [15, 115] on icon at bounding box center [14, 115] width 10 height 10
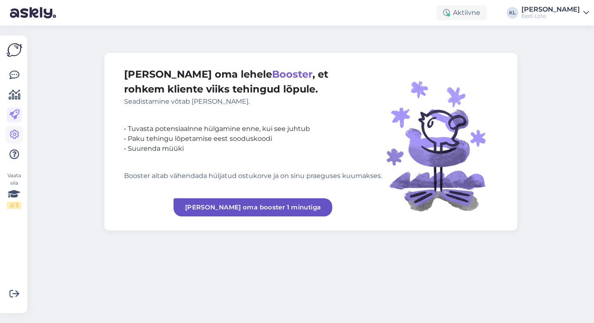
click at [14, 139] on icon at bounding box center [14, 135] width 10 height 10
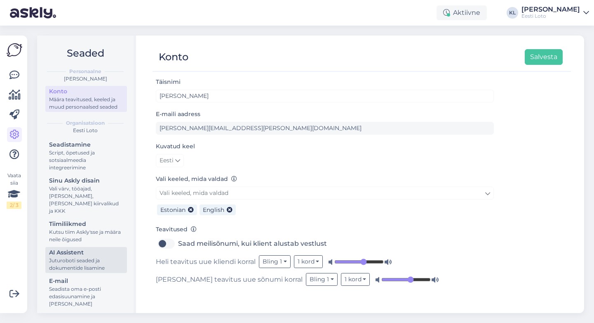
click at [70, 257] on div "Juturoboti seaded ja dokumentide lisamine" at bounding box center [86, 264] width 74 height 15
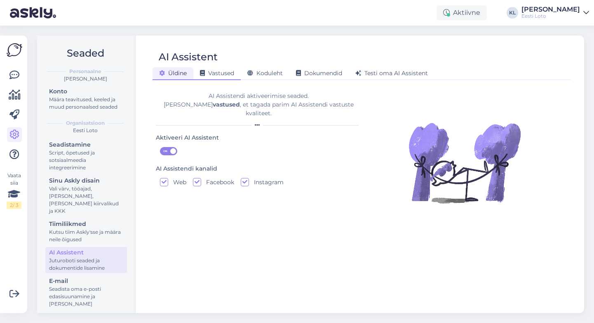
click at [216, 71] on span "Vastused" at bounding box center [217, 72] width 34 height 7
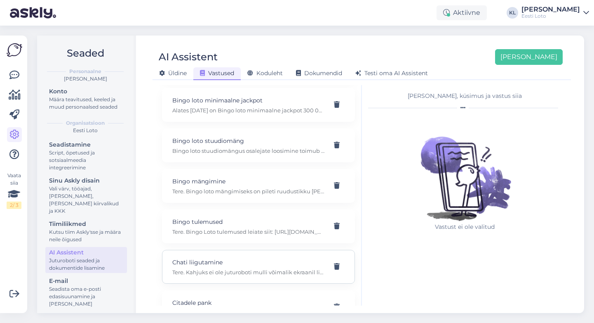
scroll to position [356, 0]
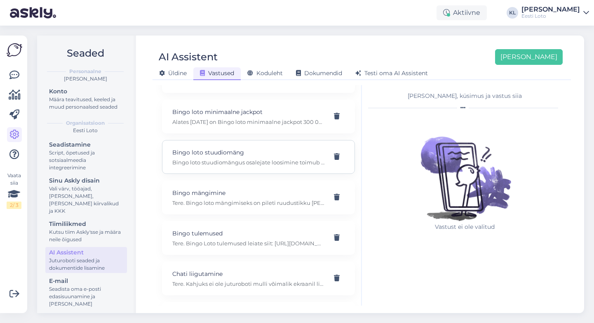
click at [276, 148] on div "Bingo loto stuudiomäng Bingo loto stuudiomängus osalejate loosimine toimub igal…" at bounding box center [248, 157] width 153 height 18
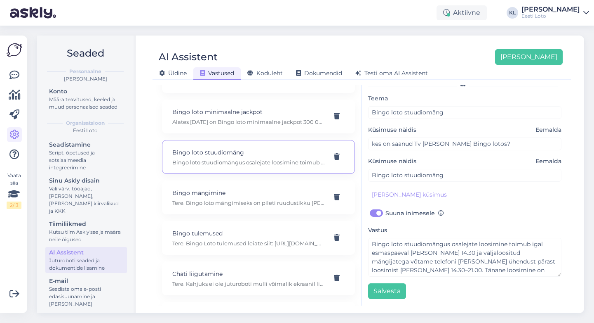
scroll to position [0, 0]
click at [293, 200] on div "Bingo mängimine Tere. Bingo loto mängimiseks on pileti ruudustikku [PERSON_NAME…" at bounding box center [258, 197] width 193 height 34
type input "Bingo mängimine"
type input "kuidas Bingot mängitakse?"
checkbox input "false"
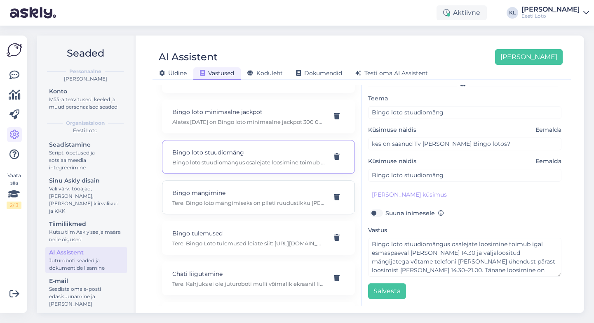
type textarea "Tere. Bingo loto mängimiseks on pileti ruudustikku [PERSON_NAME] 25 numbrit vah…"
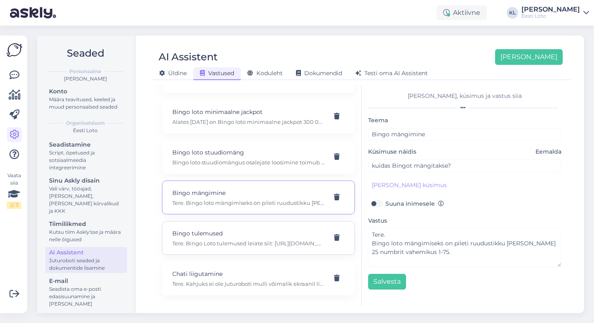
click at [288, 239] on p "Tere. Bingo Loto tulemused leiate siit: [URL][DOMAIN_NAME]. Kahjuks ei ole tule…" at bounding box center [248, 242] width 153 height 7
type input "Bingo tulemused"
type input "kas Bingo tulemusi saaks ka exceli [PERSON_NAME]?"
type textarea "Tere. Bingo Loto tulemused leiate siit: [URL][DOMAIN_NAME]. Kahjuks ei ole tule…"
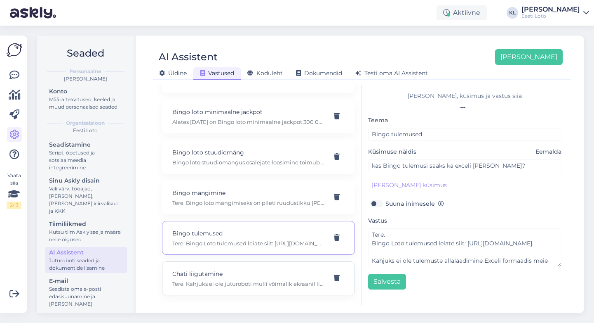
click at [286, 269] on p "Chati liigutamine" at bounding box center [248, 273] width 153 height 9
type input "Chati liigutamine"
type input "See chat on häiriv, katab osa ekraanist . Kas seda välja lülitada ei saa?"
type textarea "Tere. Kahjuks ei ole juturoboti mulli võimalik ekraanil liigutada ega täielikul…"
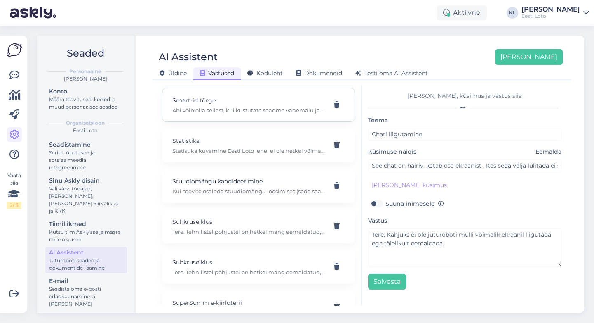
scroll to position [4888, 0]
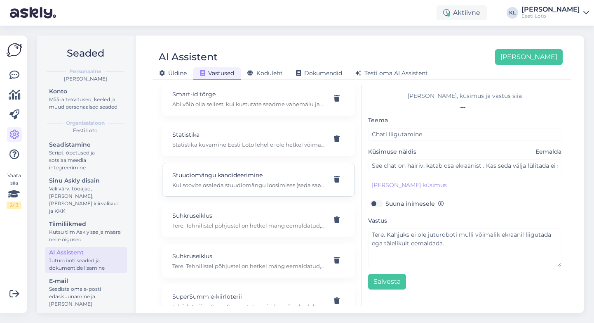
click at [264, 181] on p "Kui soovite osaleda stuudiomängu loosimises (seda saab teha vastavalt reeglitel…" at bounding box center [248, 184] width 153 height 7
type input "Stuudiomängu kandideerimine"
type input "Märkasin [PERSON_NAME] loosimise tulemusi vadates, et mul on Bingo loto stuudio…"
type textarea "Kui soovite osaleda stuudiomängu loosimises (seda saab teha vastavalt reeglitel…"
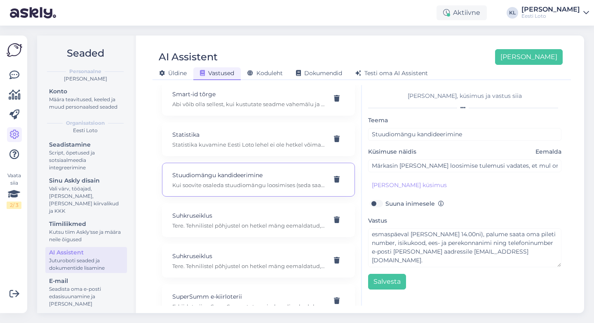
scroll to position [29, 0]
click at [279, 211] on p "Suhkruseiklus" at bounding box center [248, 215] width 153 height 9
type input "Suhkruseiklus"
type input "Kuhu kadus e-kiirloterii alt kookide ühendamise mäng?"
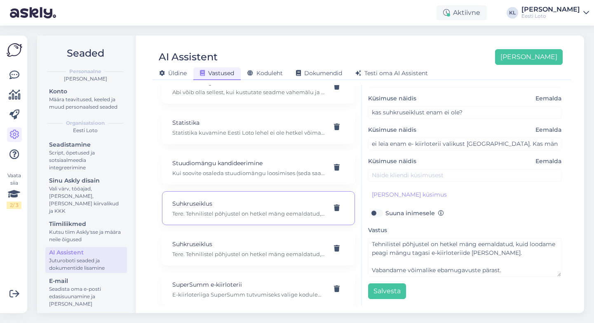
scroll to position [4903, 0]
click at [261, 236] on p "Suhkruseiklus" at bounding box center [248, 240] width 153 height 9
click at [273, 207] on p "Tere. Tehnilistel põhjustel on hetkel mäng eemaldatud, kuid loodame peagi mängu…" at bounding box center [248, 210] width 153 height 7
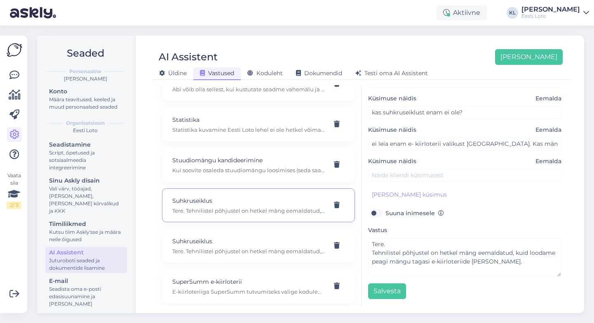
scroll to position [0, 0]
drag, startPoint x: 391, startPoint y: 244, endPoint x: 365, endPoint y: 240, distance: 26.7
click at [365, 240] on div "[PERSON_NAME], küsimus ja vastus siia Teema Suhkruseiklus Küsimuse näidis Eemal…" at bounding box center [465, 195] width 206 height 220
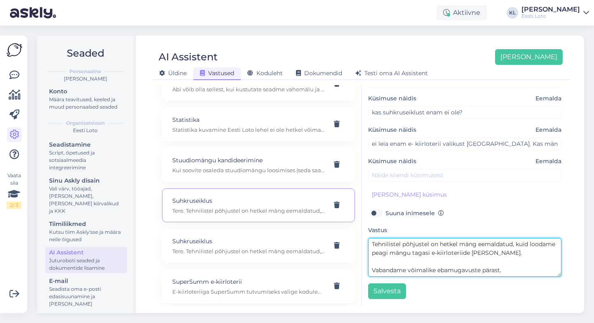
scroll to position [17, 0]
type textarea "Tehnilistel põhjustel on hetkel mäng eemaldatud, kuid loodame peagi mängu tagas…"
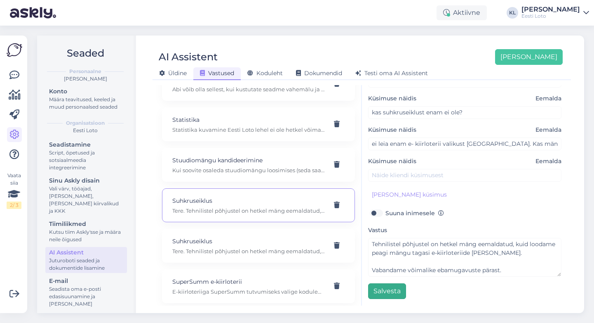
click at [395, 289] on button "Salvesta" at bounding box center [387, 291] width 38 height 16
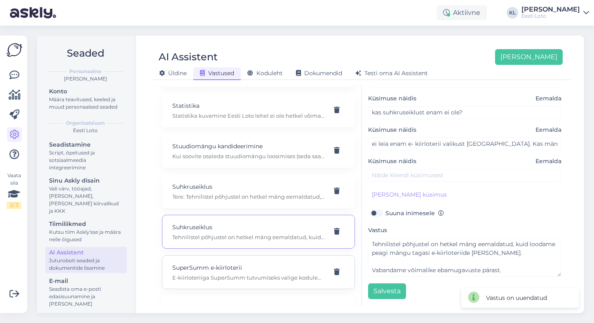
scroll to position [4924, 0]
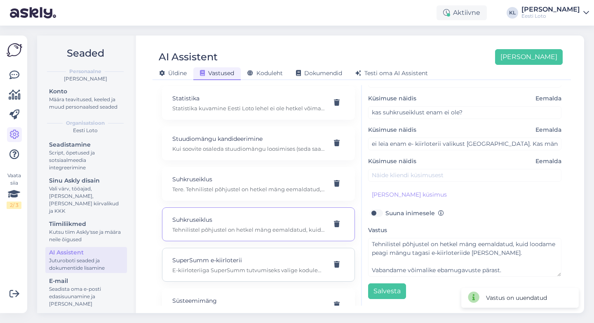
click at [275, 255] on p "SuperSumm e-kiirloterii" at bounding box center [248, 259] width 153 height 9
type input "SuperSumm e-kiirloterii"
type input "[PERSON_NAME] arvutis kraapida?"
type textarea "E-kiirloteriiga SuperSumm tutvumiseks valige kodulehe menüüst e-kiirloterii ja …"
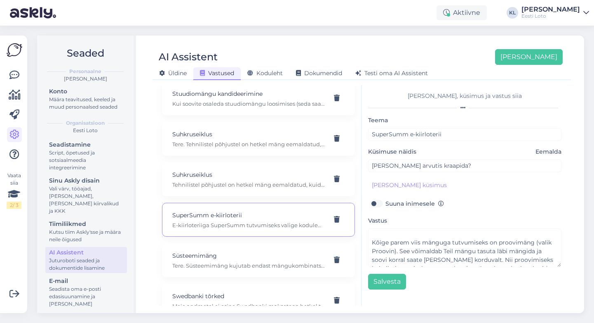
scroll to position [4978, 0]
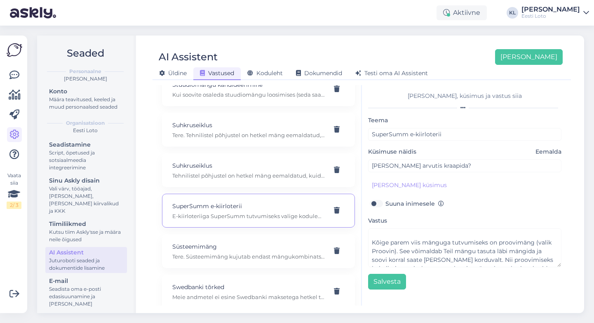
click at [259, 252] on p "Tere. Süsteemimäng kujutab endast mängukombinatsioonide kogumit, mis moodustata…" at bounding box center [248, 255] width 153 height 7
type input "Süsteemimäng"
type input "Mis on süsteemi mäng"
type textarea "Tere. Süsteemimäng kujutab endast mängukombinatsioonide kogumit, mis moodustata…"
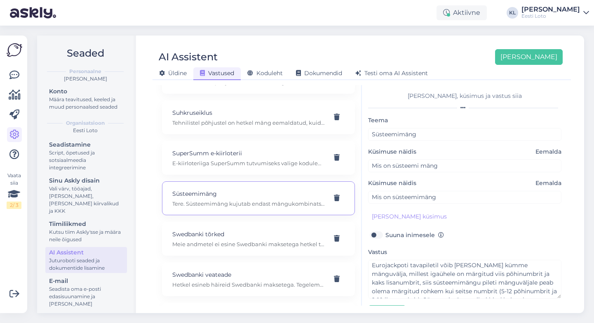
scroll to position [5058, 0]
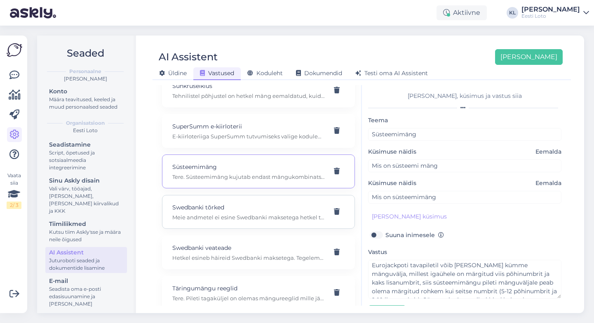
click at [271, 203] on p "Swedbanki tõrked" at bounding box center [248, 207] width 153 height 9
type input "Swedbanki tõrked"
type input "Kas swedbankil esineb hetkel vigu?"
type textarea "Meie andmetel ei esine Swedbanki maksetega hetkel tehnilisi tõrkeid."
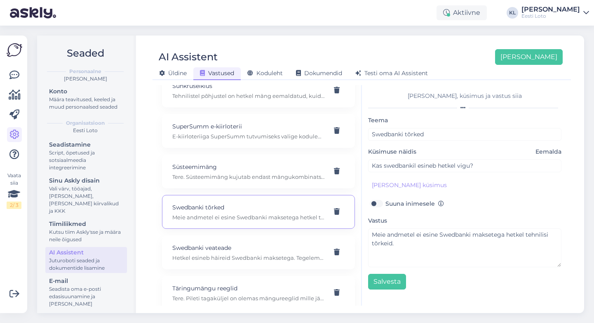
scroll to position [0, 0]
click at [386, 203] on label "Suuna inimesele" at bounding box center [415, 203] width 59 height 11
click at [375, 203] on input "Suuna inimesele" at bounding box center [376, 203] width 16 height 11
checkbox input "true"
click at [389, 283] on button "Salvesta" at bounding box center [387, 281] width 38 height 16
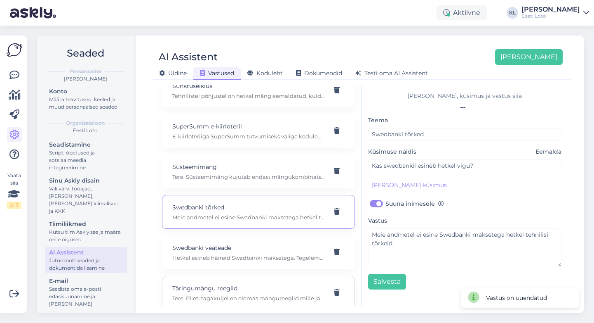
scroll to position [5081, 0]
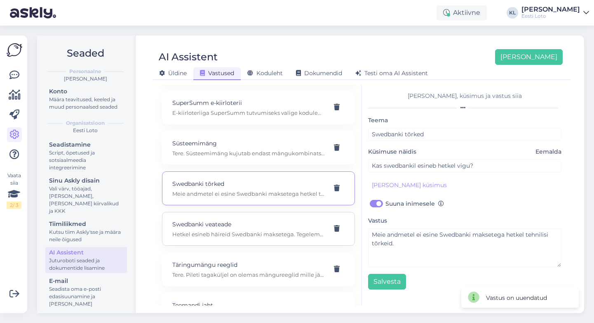
click at [276, 230] on p "Hetkel esineb häireid Swedbanki maksetega. Tegeleme probleemi lahendamisega ja …" at bounding box center [248, 233] width 153 height 7
type input "Swedbanki veateade"
type input "Miks ma ei saa Swedbankast raha siia kanda? Viskab mingi ingliskeelse jura ette…"
checkbox input "false"
type textarea "Hetkel esineb häireid Swedbanki maksetega. Tegeleme probleemi lahendamisega ja …"
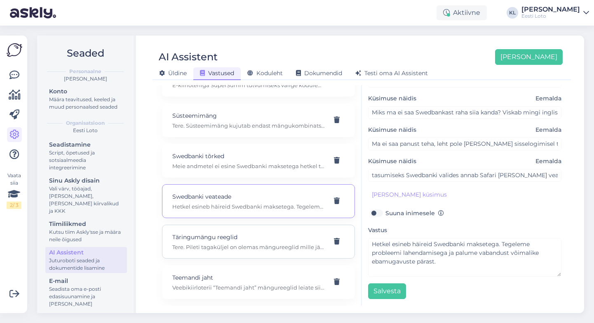
scroll to position [5117, 0]
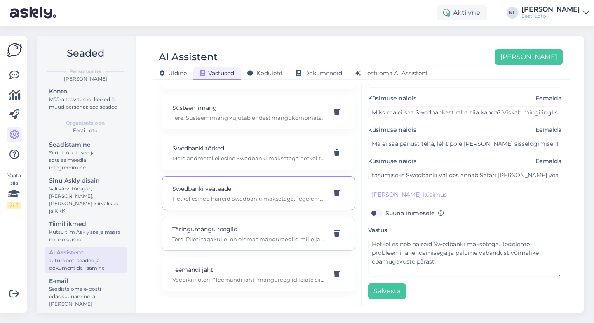
click at [256, 235] on p "Tere. Pileti tagaküljel on olemas mängureeglid mille järgi saate vaadata kas Te…" at bounding box center [248, 238] width 153 height 7
type input "Täringumängu reeglid"
type input "Kus kohast on võimalik [PERSON_NAME] informatsiooni Teie täringumängu võidu tin…"
type textarea "Tere. Pileti tagaküljel on olemas mängureeglid mille järgi saate vaadata kas Te…"
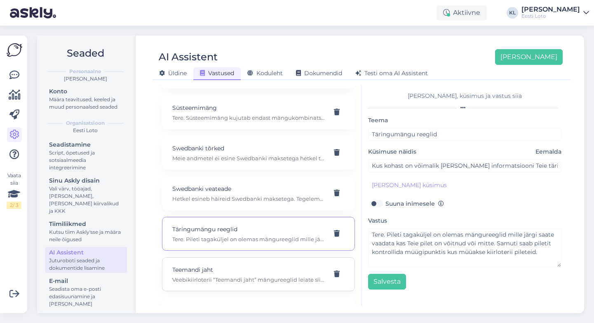
scroll to position [5152, 0]
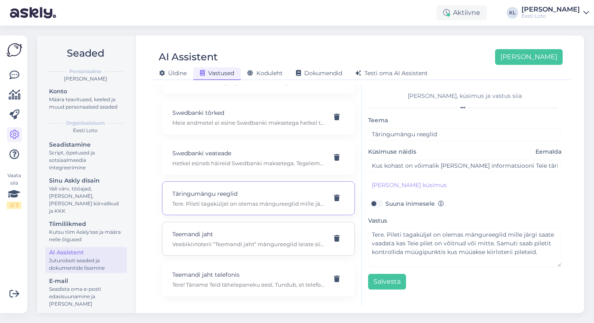
click at [259, 240] on p "Veebikiirloterii “Teemandi jaht” mängureeglid leiate siit: [URL][DOMAIN_NAME]. …" at bounding box center [248, 243] width 153 height 7
type input "Teemandi jaht"
type input "Kui suur võimalus on [PERSON_NAME] teemandilosis [PERSON_NAME]?"
type textarea "Veebikiirloterii “Teemandi jaht” mängureeglid leiate siit: [URL][DOMAIN_NAME]. …"
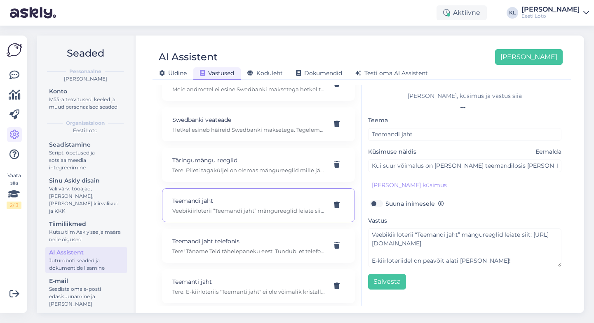
scroll to position [5200, 0]
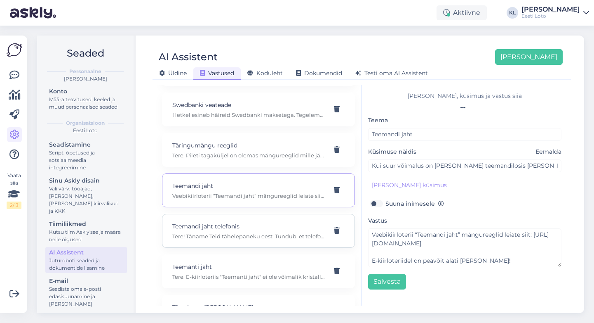
click at [285, 232] on p "Tere! Täname Teid tähelepaneku eest. Tundub, et telefonis [PERSON_NAME] teemand…" at bounding box center [248, 235] width 153 height 7
type input "Teemandi jaht telefonis"
type input "Ei avane uus teemandi jaht minu telefonis"
checkbox input "true"
type textarea "Tere! Täname Teid tähelepaneku eest. Tundub, et telefonis [PERSON_NAME] teemand…"
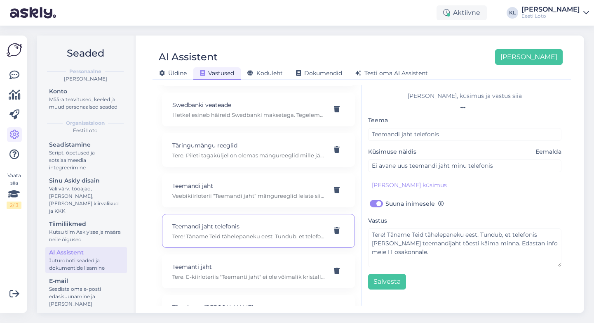
scroll to position [5210, 0]
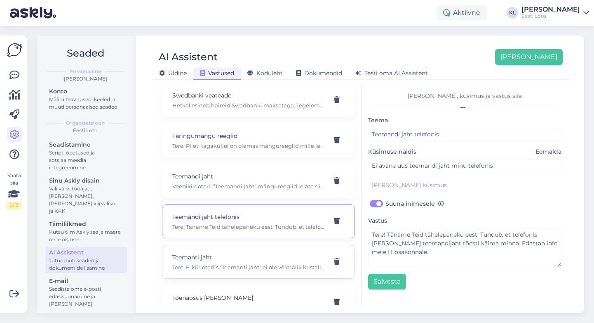
click at [267, 252] on p "Teemanti jaht" at bounding box center [248, 256] width 153 height 9
type input "Teemanti jaht"
type input "[PERSON_NAME] teemandi jaht ei ole juhendis märgitud, kuidas kristalle liigutad…"
checkbox input "false"
type textarea "Tere. E-kiirloteriis "Teemanti jaht" ei ole võimalik kristalle liigutada, [PERS…"
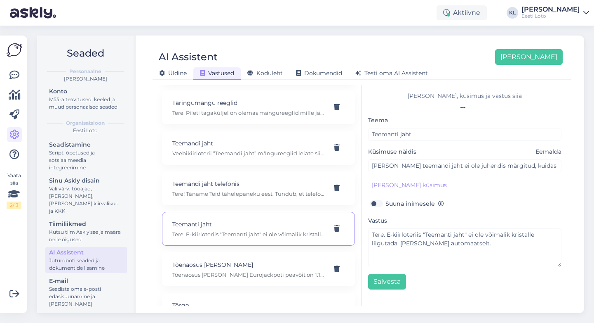
scroll to position [5235, 0]
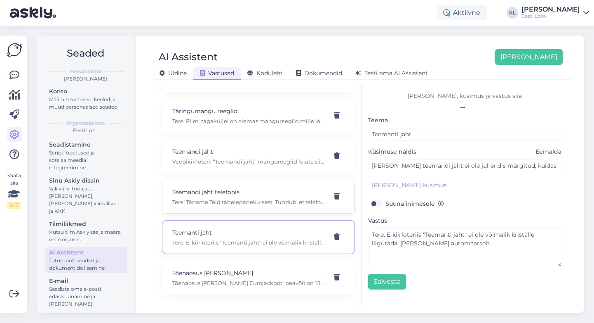
click at [279, 198] on div "Teemandi jaht telefonis Tere! Täname Teid tähelepaneku eest. Tundub, et telefon…" at bounding box center [258, 196] width 193 height 34
type input "Teemandi jaht telefonis"
type input "Ei avane uus teemandi jaht minu telefonis"
checkbox input "true"
type textarea "Tere! Täname Teid tähelepaneku eest. Tundub, et telefonis [PERSON_NAME] teemand…"
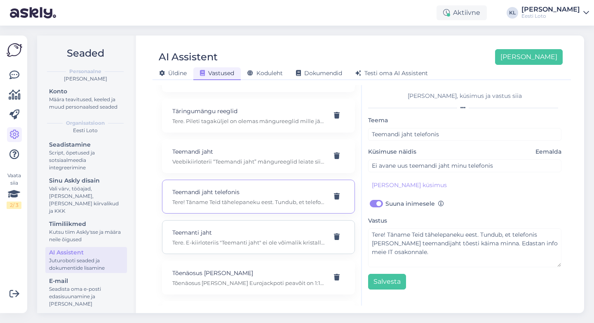
click at [273, 228] on p "Teemanti jaht" at bounding box center [248, 232] width 153 height 9
type input "Teemanti jaht"
type input "[PERSON_NAME] teemandi jaht ei ole juhendis märgitud, kuidas kristalle liigutad…"
checkbox input "false"
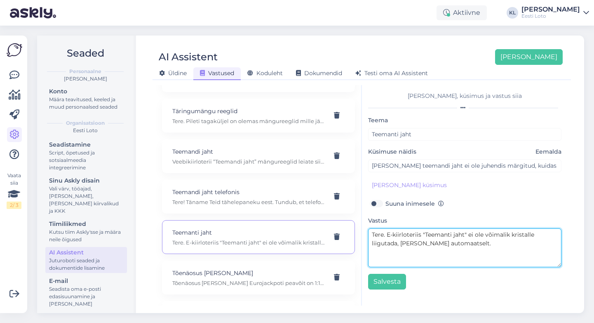
drag, startPoint x: 388, startPoint y: 238, endPoint x: 369, endPoint y: 235, distance: 19.2
click at [369, 235] on textarea "Tere. E-kiirloteriis "Teemanti jaht" ei ole võimalik kristalle liigutada, [PERS…" at bounding box center [465, 247] width 194 height 39
click at [384, 235] on textarea "Tere. E-kiirloteriis "Teemanti jaht" ei ole võimalik kristalle liigutada, [PERS…" at bounding box center [465, 247] width 194 height 39
drag, startPoint x: 387, startPoint y: 235, endPoint x: 368, endPoint y: 233, distance: 18.6
click at [368, 233] on textarea "Tere. E-kiirloteriis "Teemanti jaht" ei ole võimalik kristalle liigutada, [PERS…" at bounding box center [465, 247] width 194 height 39
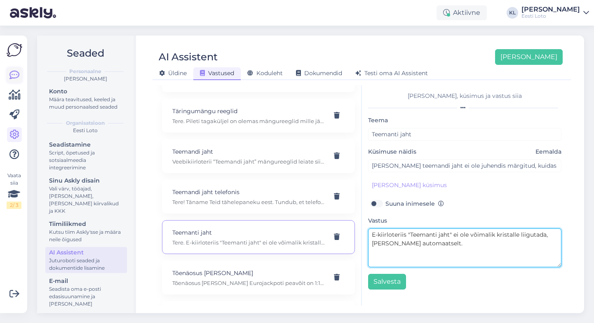
type textarea "E-kiirloteriis "Teemanti jaht" ei ole võimalik kristalle liigutada, [PERSON_NAM…"
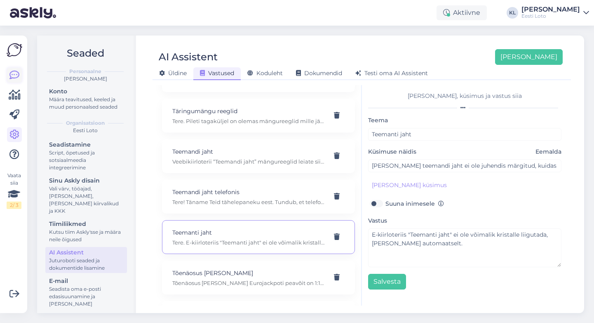
click at [9, 75] on link at bounding box center [14, 75] width 15 height 15
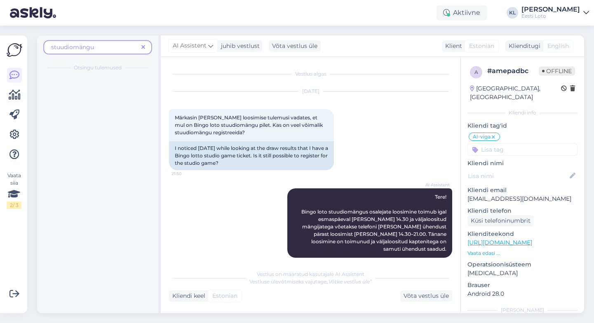
scroll to position [17, 0]
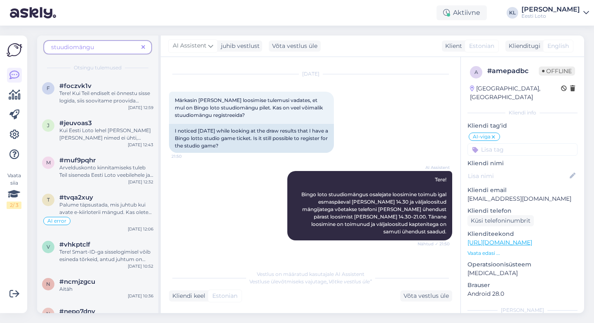
click at [146, 49] on span at bounding box center [143, 47] width 10 height 9
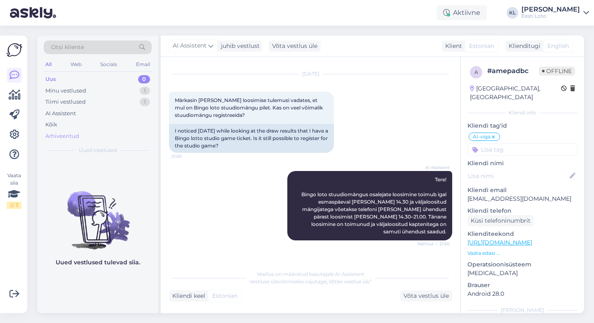
click at [74, 135] on div "Arhiveeritud" at bounding box center [62, 136] width 34 height 8
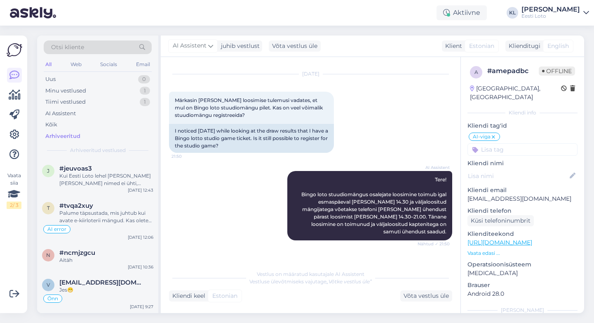
scroll to position [0, 0]
click at [127, 48] on div "Otsi kliente" at bounding box center [98, 47] width 108 height 14
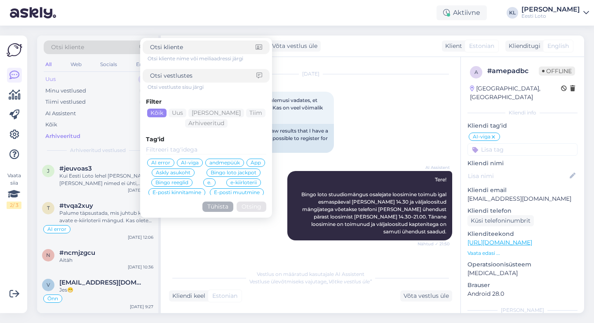
drag, startPoint x: 211, startPoint y: 76, endPoint x: 59, endPoint y: 75, distance: 151.8
click at [59, 75] on div "Otsi kliente Otsi kliente nime või meiliaadressi järgi Otsi vestluste sisu järg…" at bounding box center [97, 96] width 121 height 123
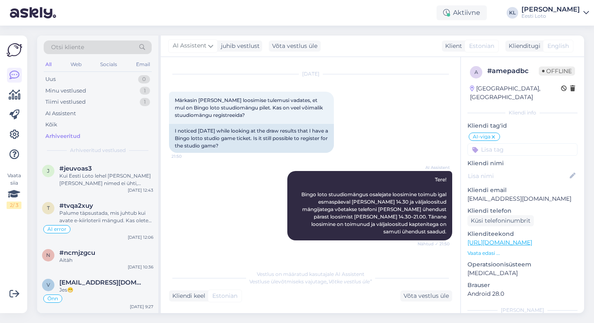
click at [67, 134] on div "Arhiveeritud" at bounding box center [62, 136] width 35 height 8
click at [98, 49] on div "Otsi kliente" at bounding box center [98, 47] width 108 height 14
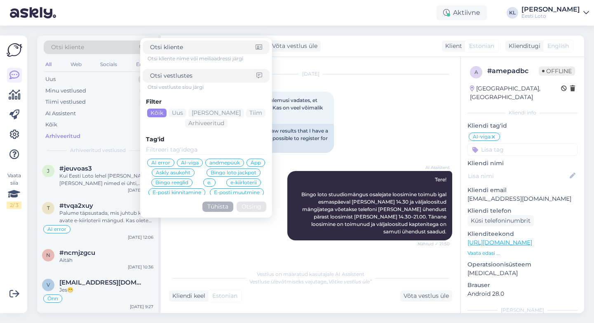
click at [210, 76] on input at bounding box center [203, 75] width 106 height 9
type input "teemandi jaht"
click at [252, 206] on button "Otsing" at bounding box center [252, 206] width 30 height 10
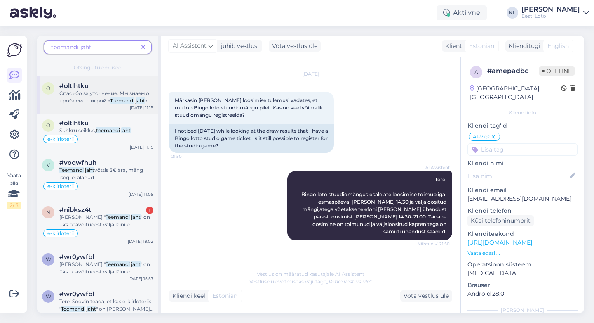
click at [107, 87] on div "#oltlhtku" at bounding box center [106, 85] width 94 height 7
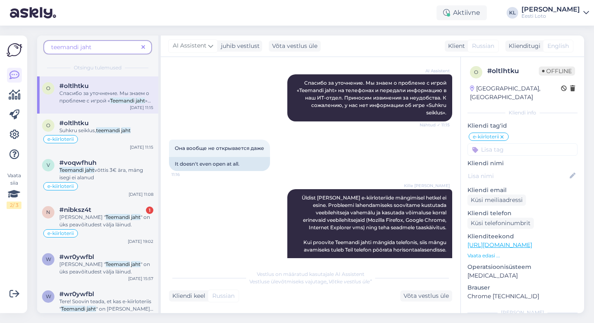
scroll to position [220, 0]
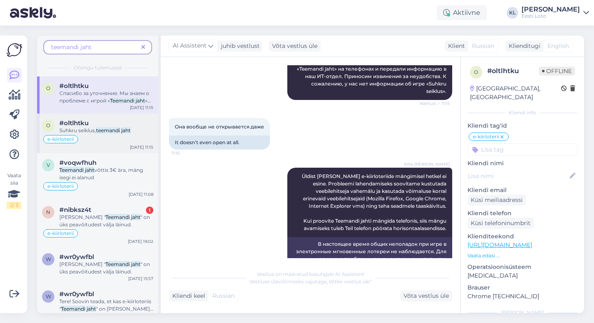
click at [115, 129] on mark "teemandi" at bounding box center [108, 130] width 24 height 6
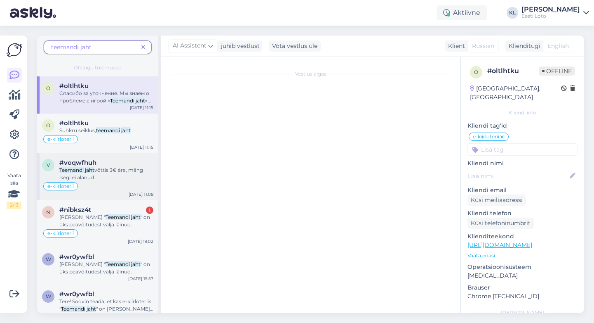
scroll to position [149, 0]
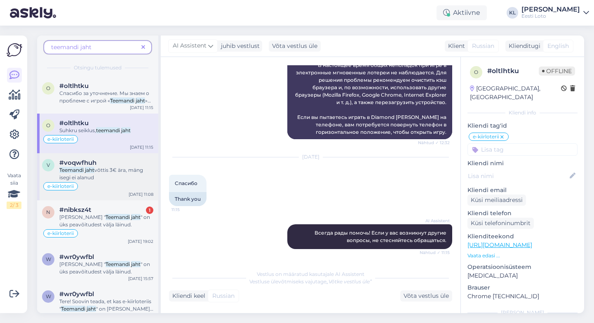
click at [72, 171] on mark "Teemandi" at bounding box center [71, 170] width 24 height 6
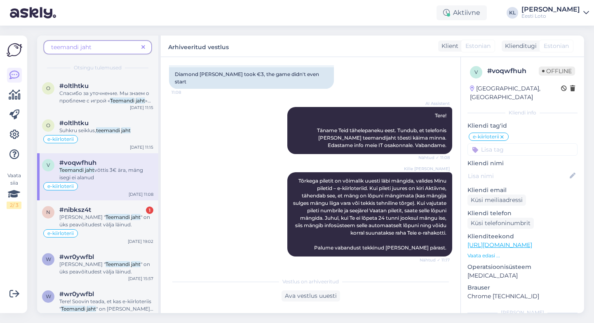
scroll to position [59, 0]
click at [131, 217] on mark "jaht" at bounding box center [135, 217] width 9 height 6
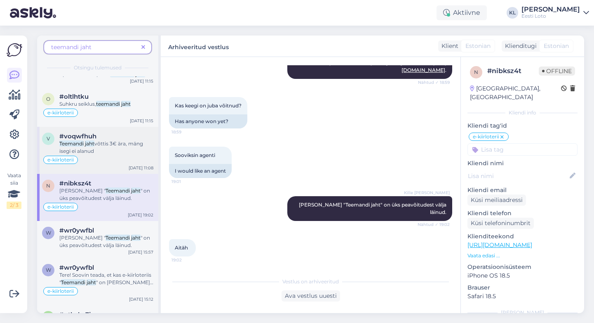
scroll to position [80, 0]
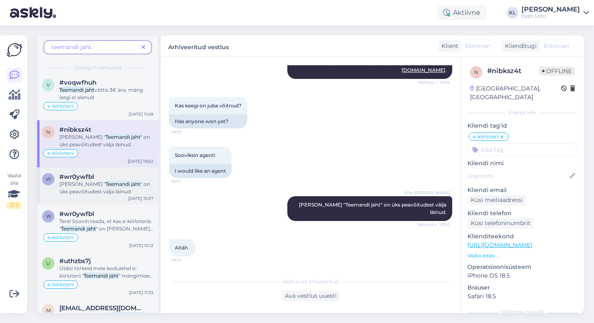
click at [106, 184] on mark "Teemandi" at bounding box center [118, 184] width 24 height 6
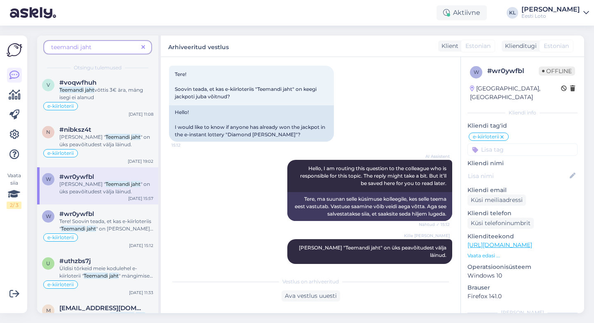
scroll to position [137, 0]
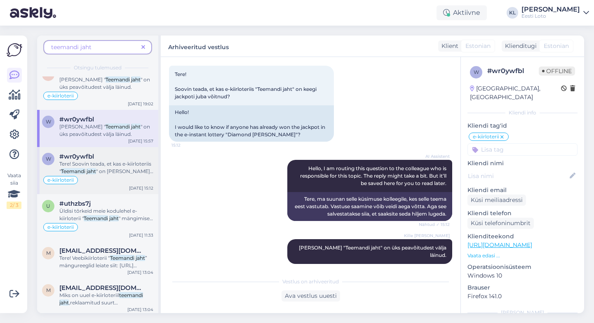
click at [82, 164] on span "Tere! Soovin teada, et kas e-kiirloteriis "" at bounding box center [105, 167] width 92 height 14
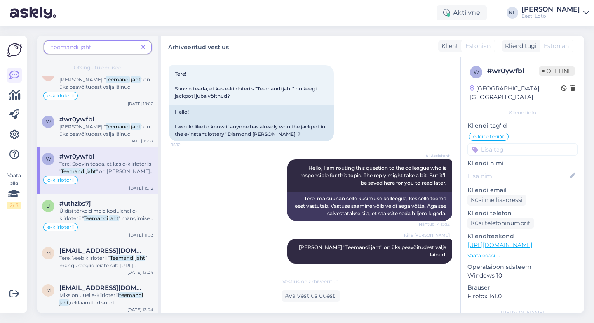
scroll to position [43, 0]
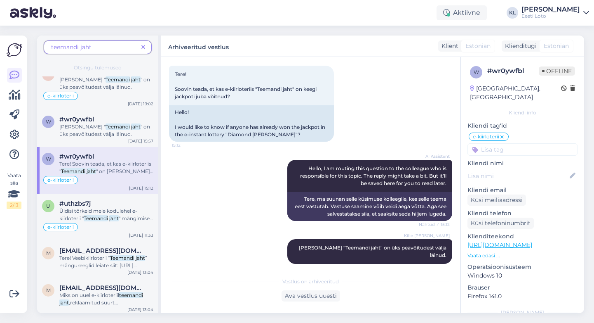
click at [86, 46] on span "teemandi jaht" at bounding box center [71, 46] width 40 height 7
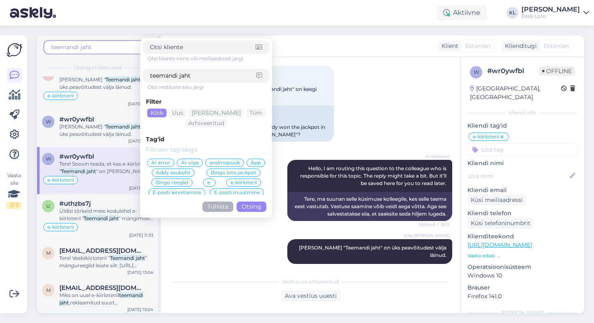
click at [171, 84] on div "Otsi vestluste sisu järgi" at bounding box center [209, 86] width 122 height 7
click at [201, 75] on input "teemandi jaht" at bounding box center [203, 75] width 106 height 9
drag, startPoint x: 203, startPoint y: 76, endPoint x: 66, endPoint y: 76, distance: 136.5
click at [66, 76] on div "teemandi jaht Otsi kliente nime või meiliaadressi järgi teemandi jaht Otsi vest…" at bounding box center [99, 173] width 124 height 277
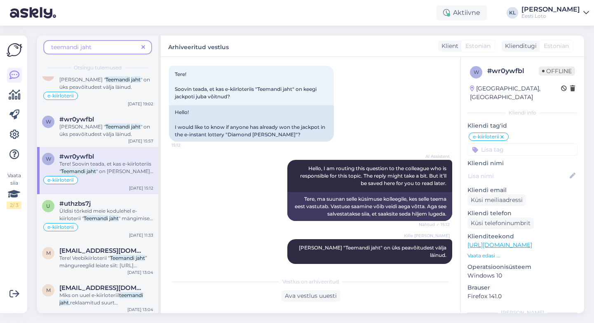
click at [96, 45] on span "teemandi jaht" at bounding box center [94, 47] width 87 height 9
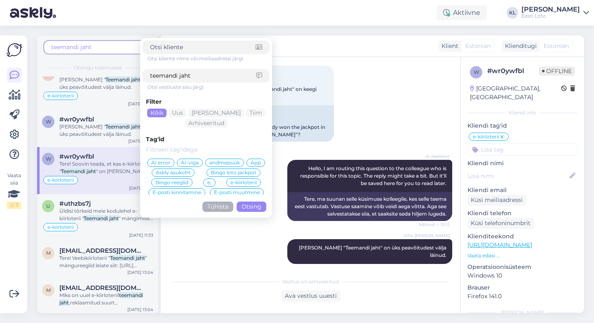
drag, startPoint x: 199, startPoint y: 76, endPoint x: 100, endPoint y: 72, distance: 99.1
click at [100, 72] on div "teemandi jaht Otsi kliente nime või meiliaadressi järgi teemandi jaht Otsi vest…" at bounding box center [97, 55] width 121 height 41
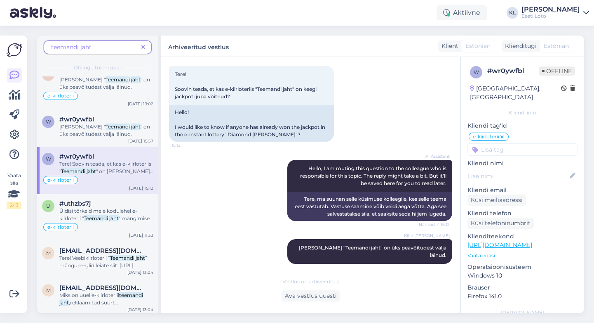
click at [94, 50] on span "teemandi jaht" at bounding box center [94, 47] width 87 height 9
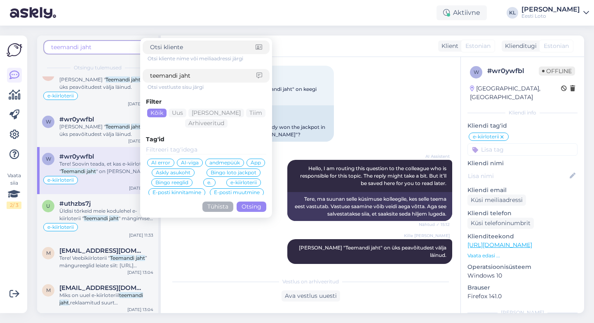
click at [211, 76] on input "teemandi jaht" at bounding box center [203, 75] width 106 height 9
type input "t"
click at [82, 49] on span "teemandi jaht" at bounding box center [71, 46] width 40 height 7
click at [172, 75] on input at bounding box center [203, 75] width 106 height 9
type input "käima minna"
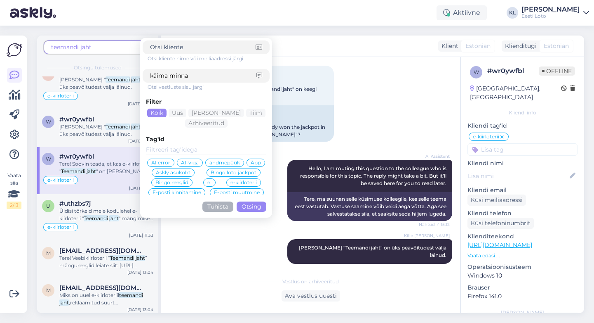
click at [252, 201] on button "Otsing" at bounding box center [252, 206] width 30 height 10
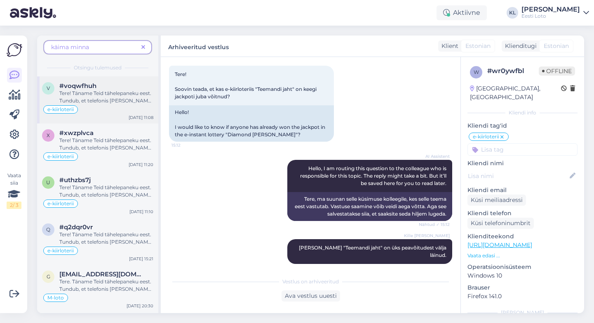
click at [106, 90] on span "Tere! Täname Teid tähelepaneku eest. Tundub, et telefonis [PERSON_NAME] teemand…" at bounding box center [106, 100] width 94 height 21
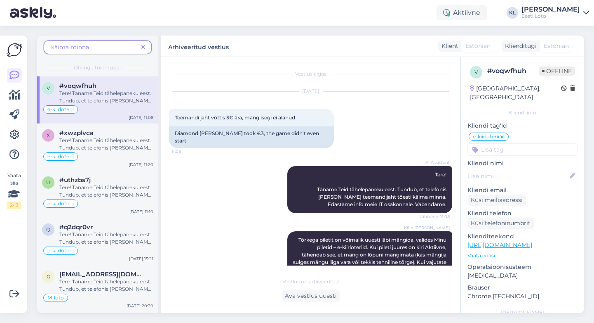
scroll to position [59, 0]
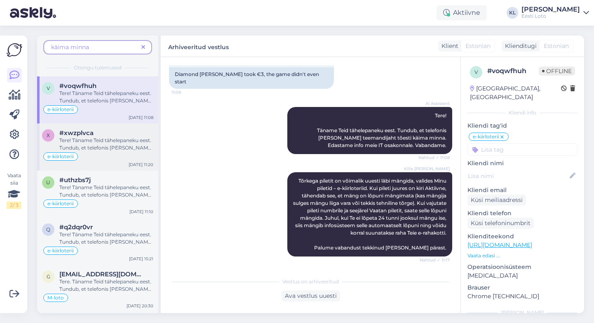
click at [110, 130] on div "#xwzplvca" at bounding box center [106, 132] width 94 height 7
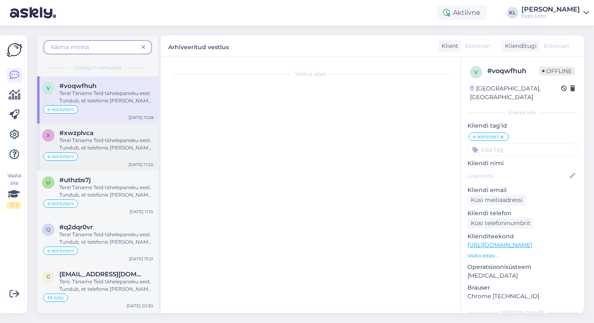
scroll to position [261, 0]
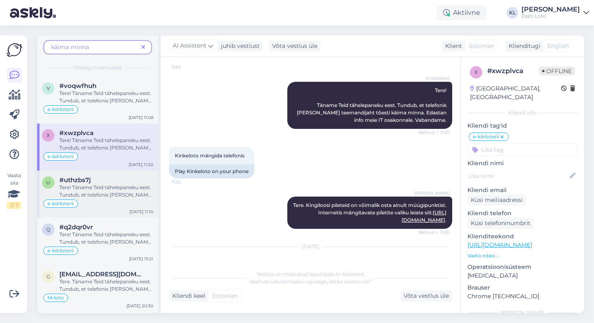
click at [101, 184] on span "Tere! Täname Teid tähelepaneku eest. Tundub, et telefonis [PERSON_NAME] teemand…" at bounding box center [106, 194] width 94 height 21
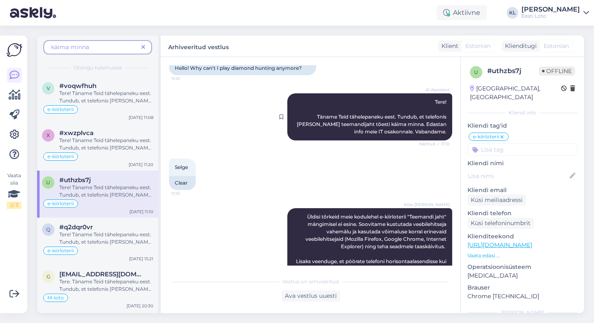
scroll to position [73, 0]
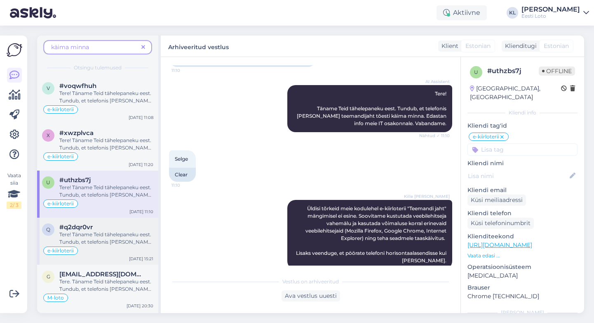
click at [95, 227] on div "#q2dqr0vr" at bounding box center [106, 226] width 94 height 7
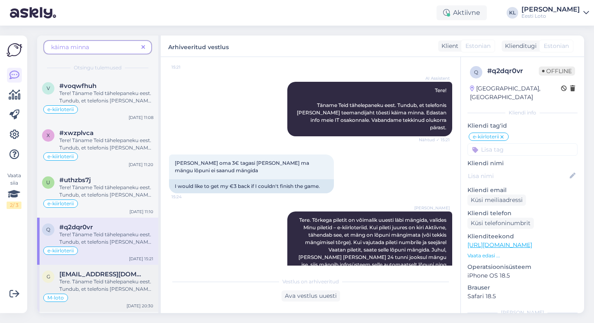
click at [107, 280] on span "Tere. Täname Teid tähelepaneku eest. Tundub, et telefonis [PERSON_NAME] teemand…" at bounding box center [106, 288] width 94 height 21
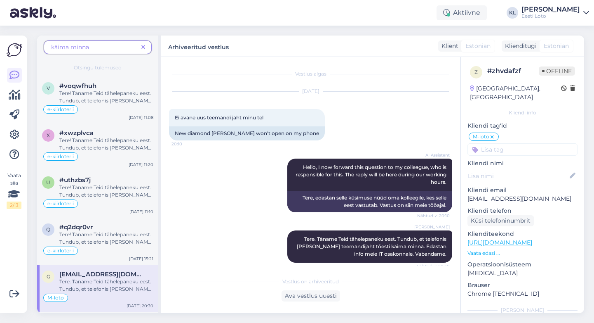
scroll to position [0, 0]
click at [10, 137] on icon at bounding box center [14, 135] width 10 height 10
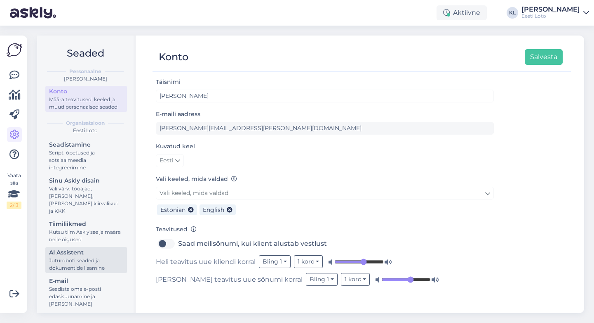
click at [71, 257] on div "Juturoboti seaded ja dokumentide lisamine" at bounding box center [86, 264] width 74 height 15
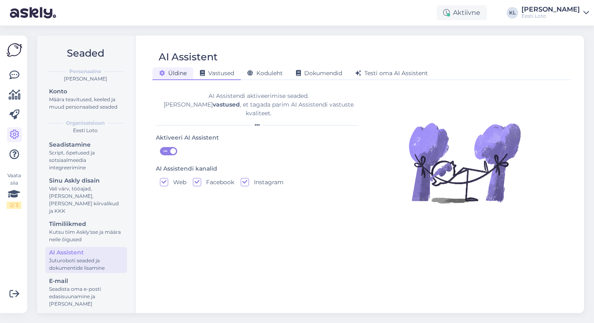
click at [217, 71] on span "Vastused" at bounding box center [217, 72] width 34 height 7
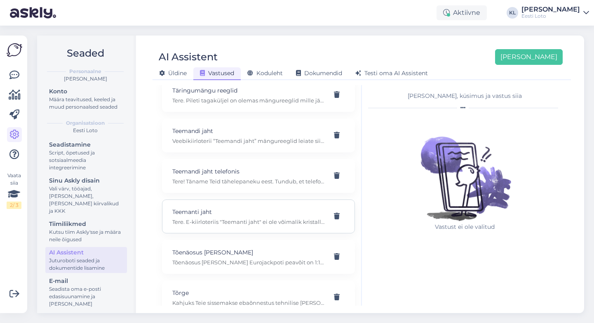
scroll to position [5254, 0]
click at [217, 178] on p "Tere! Täname Teid tähelepaneku eest. Tundub, et telefonis [PERSON_NAME] teemand…" at bounding box center [248, 181] width 153 height 7
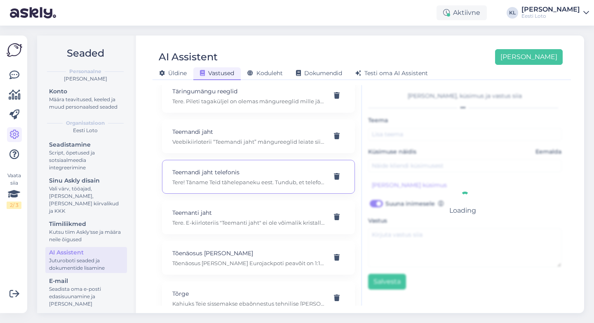
type input "Teemandi jaht telefonis"
type input "Ei avane uus teemandi jaht minu telefonis"
checkbox input "true"
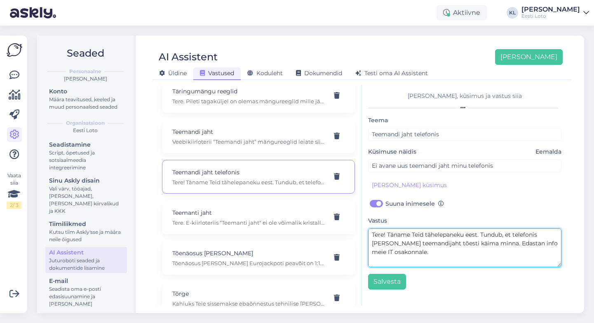
drag, startPoint x: 423, startPoint y: 255, endPoint x: 361, endPoint y: 231, distance: 66.2
click at [361, 231] on div "Kasuta AI Assistenti. Vajuta '[PERSON_NAME] uus' ja [PERSON_NAME] küsimused ja …" at bounding box center [362, 195] width 412 height 220
type textarea "Vabandame."
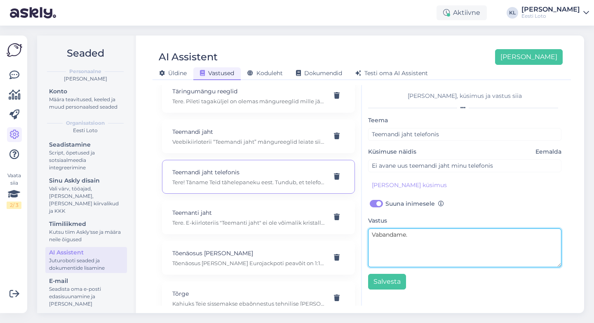
drag, startPoint x: 420, startPoint y: 254, endPoint x: 363, endPoint y: 246, distance: 57.5
click at [363, 246] on div "[PERSON_NAME], küsimus ja vastus siia [PERSON_NAME] jaht telefonis Küsimuse näi…" at bounding box center [465, 195] width 206 height 220
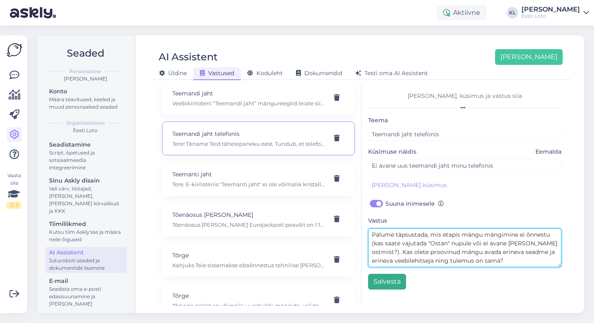
type textarea "Palume täpsustada, mis etapis mängu mängimine ei õnnestu (kas saate vajutada "O…"
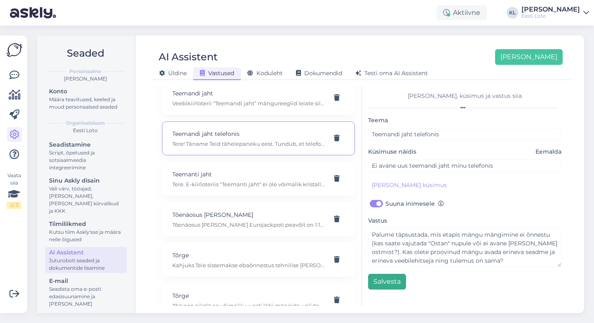
click at [387, 282] on button "Salvesta" at bounding box center [387, 281] width 38 height 16
click at [254, 171] on div "Teemanti jaht Tere. E-kiirloteriis "Teemanti jaht" ei ole võimalik kristalle li…" at bounding box center [248, 179] width 153 height 18
type input "Teemanti jaht"
type input "[PERSON_NAME] teemandi jaht ei ole juhendis märgitud, kuidas kristalle liigutad…"
checkbox input "false"
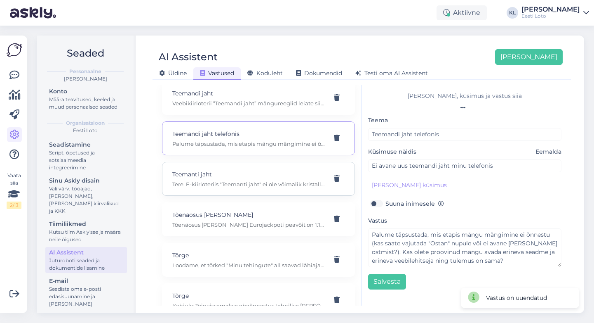
type textarea "Tere. E-kiirloteriis "Teemanti jaht" ei ole võimalik kristalle liigutada, [PERS…"
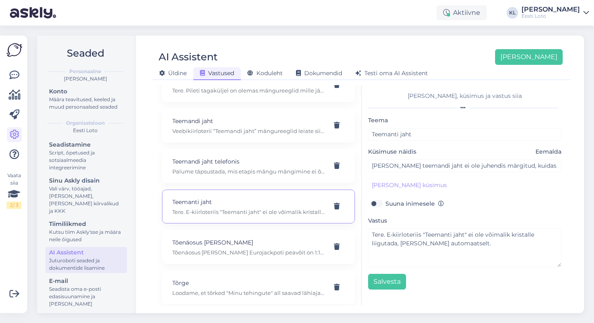
scroll to position [5262, 0]
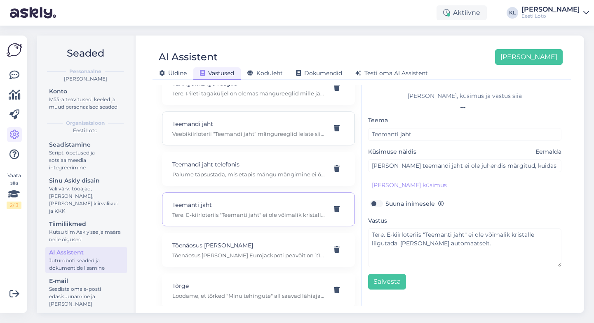
click at [266, 130] on p "Veebikiirloterii “Teemandi jaht” mängureeglid leiate siit: [URL][DOMAIN_NAME]. …" at bounding box center [248, 133] width 153 height 7
type input "Teemandi jaht"
type input "Kui suur võimalus on [PERSON_NAME] teemandilosis [PERSON_NAME]?"
type textarea "Veebikiirloterii “Teemandi jaht” mängureeglid leiate siit: [URL][DOMAIN_NAME]. …"
click at [260, 200] on p "Teemanti jaht" at bounding box center [248, 204] width 153 height 9
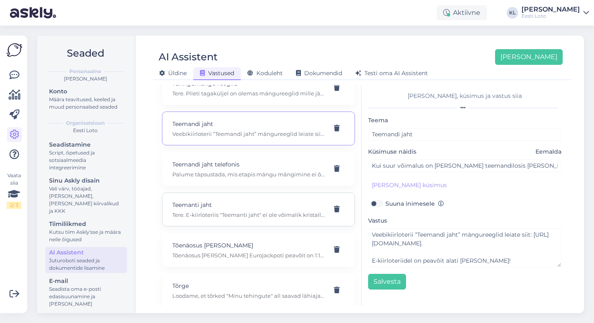
type input "Teemanti jaht"
type input "[PERSON_NAME] teemandi jaht ei ole juhendis märgitud, kuidas kristalle liigutad…"
type textarea "Tere. E-kiirloteriis "Teemanti jaht" ei ole võimalik kristalle liigutada, [PERS…"
click at [338, 206] on icon at bounding box center [337, 209] width 6 height 7
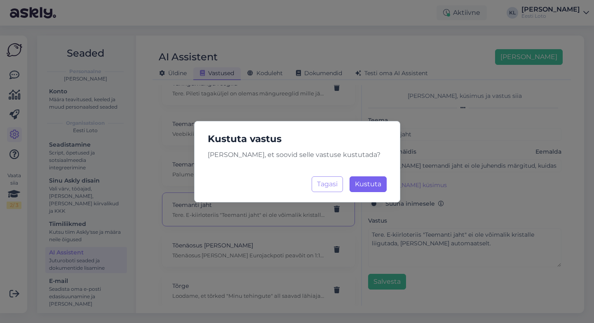
click at [379, 186] on span "Kustuta" at bounding box center [368, 184] width 26 height 8
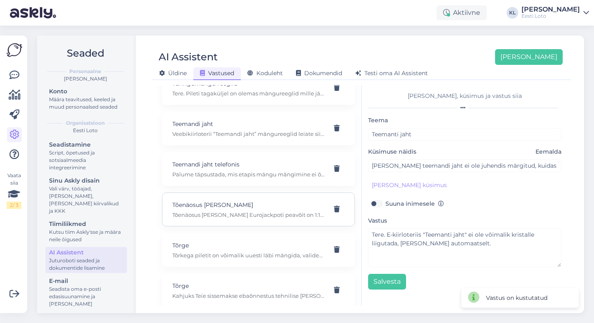
click at [296, 192] on div "Tõenäosus [PERSON_NAME] Tõenäosus [PERSON_NAME] Eurojackpoti peavõit on 1:139 8…" at bounding box center [258, 209] width 193 height 34
type input "Tõenäosus [PERSON_NAME]"
type input "Millised on võimalused [PERSON_NAME] online-loterii?"
type textarea "Tõenäosus [PERSON_NAME] Eurojackpoti peavõit on 1:139 838 160. Tõenäosus [PERSO…"
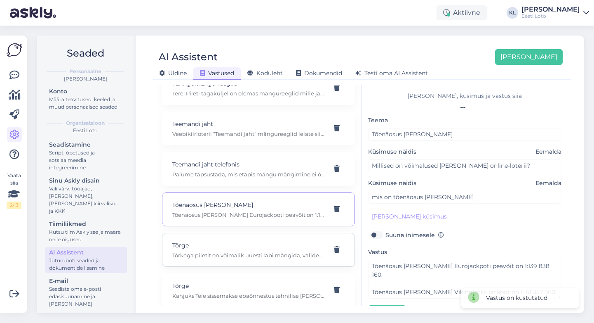
click at [248, 251] on p "Tõrkega piletit on võimalik uuesti läbi mängida, valides Minu piletid – e-kiirl…" at bounding box center [248, 254] width 153 height 7
type input "Tõrge"
type input "selles [PERSON_NAME] või üldse veebilehel on error"
type textarea "Tõrkega piletit on võimalik uuesti läbi mängida, valides Minu piletid – e-kiirl…"
type input "[PERSON_NAME] boonusvooru [PERSON_NAME] kirstu avama hakkasin [PERSON_NAME] ett…"
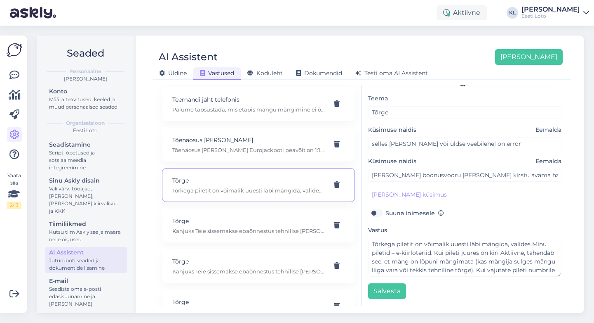
scroll to position [5331, 0]
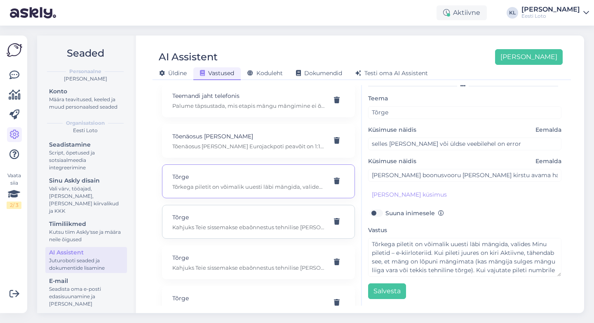
click at [259, 212] on p "Tõrge" at bounding box center [248, 216] width 153 height 9
type input "Tegin ülekande kontole aga ei tulnud üle aga arvelt [PERSON_NAME]. [PERSON_NAME…"
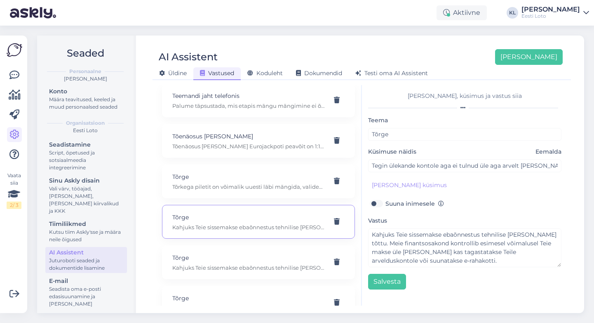
scroll to position [0, 0]
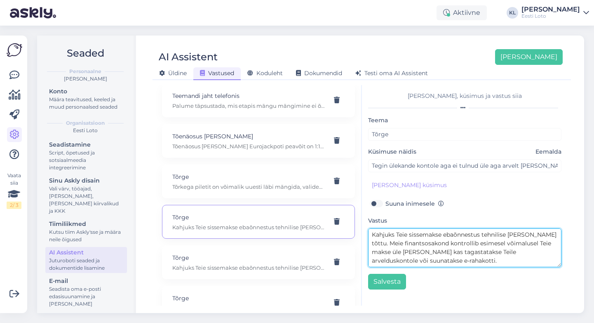
drag, startPoint x: 407, startPoint y: 261, endPoint x: 358, endPoint y: 226, distance: 61.0
click at [358, 226] on div "Kasuta AI Assistenti. Vajuta '[PERSON_NAME] uus' ja [PERSON_NAME] küsimused ja …" at bounding box center [362, 195] width 412 height 220
type textarea "Palume vabandust tekkinud [PERSON_NAME] pärast"
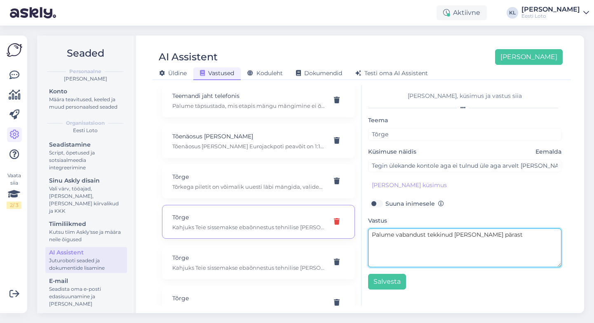
drag, startPoint x: 504, startPoint y: 252, endPoint x: 338, endPoint y: 216, distance: 170.1
click at [338, 216] on div "Kasuta AI Assistenti. Vajuta '[PERSON_NAME] uus' ja [PERSON_NAME] küsimused ja …" at bounding box center [362, 195] width 412 height 220
type textarea "Täpsemaks kontrollimiseks teatage [PERSON_NAME] isikukood."
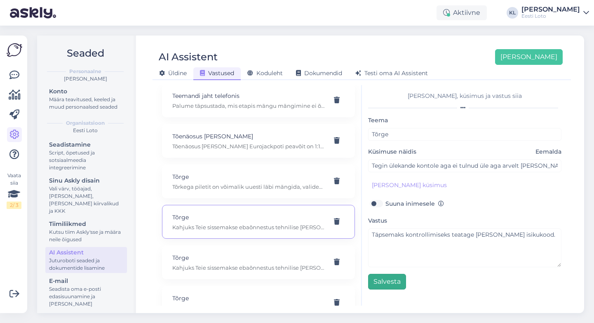
click at [386, 281] on button "Salvesta" at bounding box center [387, 281] width 38 height 16
click at [250, 264] on p "Tere Täname Teid kirja eest. Tõrkega piletit on võimalik uuesti läbi mängida, v…" at bounding box center [248, 267] width 153 height 7
type input "Ei saa mängu lõpetada, jäi seisma, ei reageeri"
type textarea "Tere Täname Teid kirja eest. Tõrkega piletit on võimalik uuesti läbi mängida, v…"
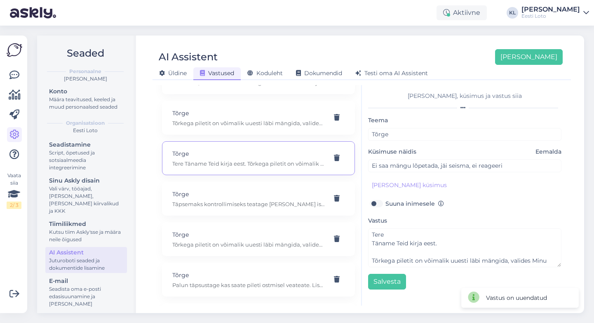
scroll to position [5440, 0]
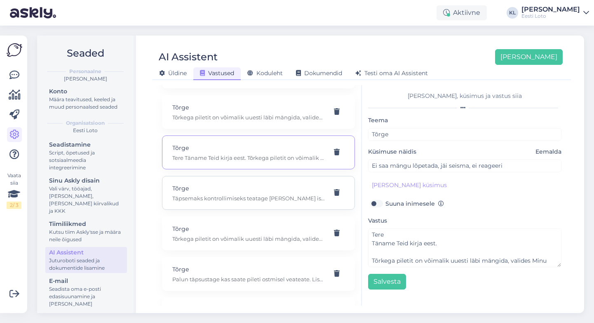
click at [276, 184] on p "Tõrge" at bounding box center [248, 188] width 153 height 9
type input "Tegin ülekande kontole aga ei tulnud üle aga arvelt [PERSON_NAME]. [PERSON_NAME…"
type textarea "Täpsemaks kontrollimiseks teatage [PERSON_NAME] isikukood."
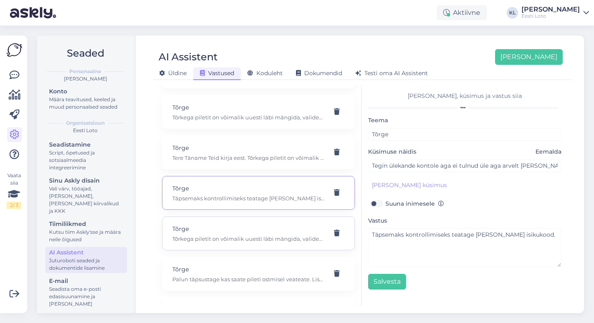
click at [252, 235] on p "Tõrkega piletit on võimalik uuesti läbi mängida, valides Minu piletid – e-kiirl…" at bounding box center [248, 238] width 153 height 7
type input "selles [PERSON_NAME] või üldse veebilehel on error"
type textarea "Tõrkega piletit on võimalik uuesti läbi mängida, valides Minu piletid – e-kiirl…"
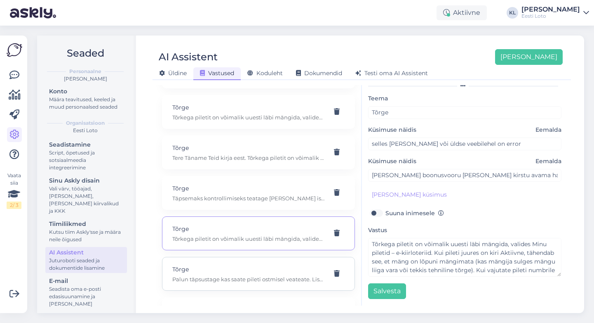
scroll to position [22, 0]
click at [276, 275] on p "Palun täpsustage kas saate pileti ostmisel veateate. Lisaks soovitame Teil kust…" at bounding box center [248, 278] width 153 height 7
type input "Miks ma ei saa osta bingo pilet?"
type textarea "Palun täpsustage kas saate pileti ostmisel veateate. Lisaks soovitame Teil kust…"
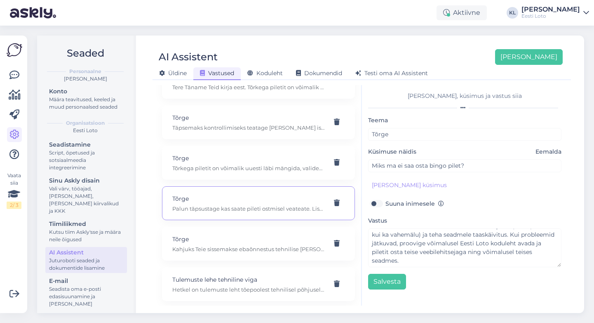
scroll to position [5523, 0]
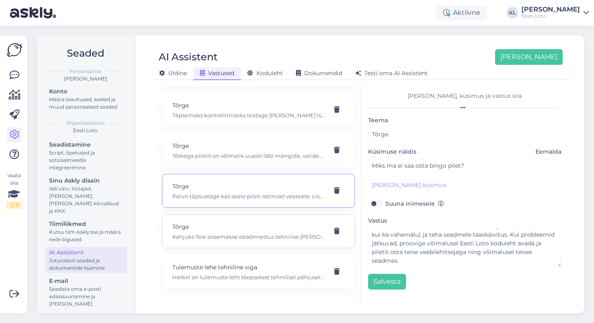
click at [278, 233] on p "Kahjuks Teie sissemakse ebaõnnestus tehnilise [PERSON_NAME] tõttu. Kontrollisim…" at bounding box center [248, 236] width 153 height 7
type input "[PERSON_NAME], 48602190274, [PERSON_NAME] [PERSON_NAME] 3.50€"
type textarea "Kahjuks Teie sissemakse ebaõnnestus tehnilise [PERSON_NAME] tõttu. Kontrollisim…"
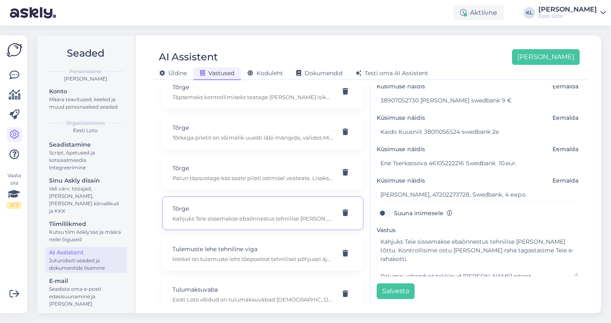
scroll to position [3, 0]
